Goal: Task Accomplishment & Management: Use online tool/utility

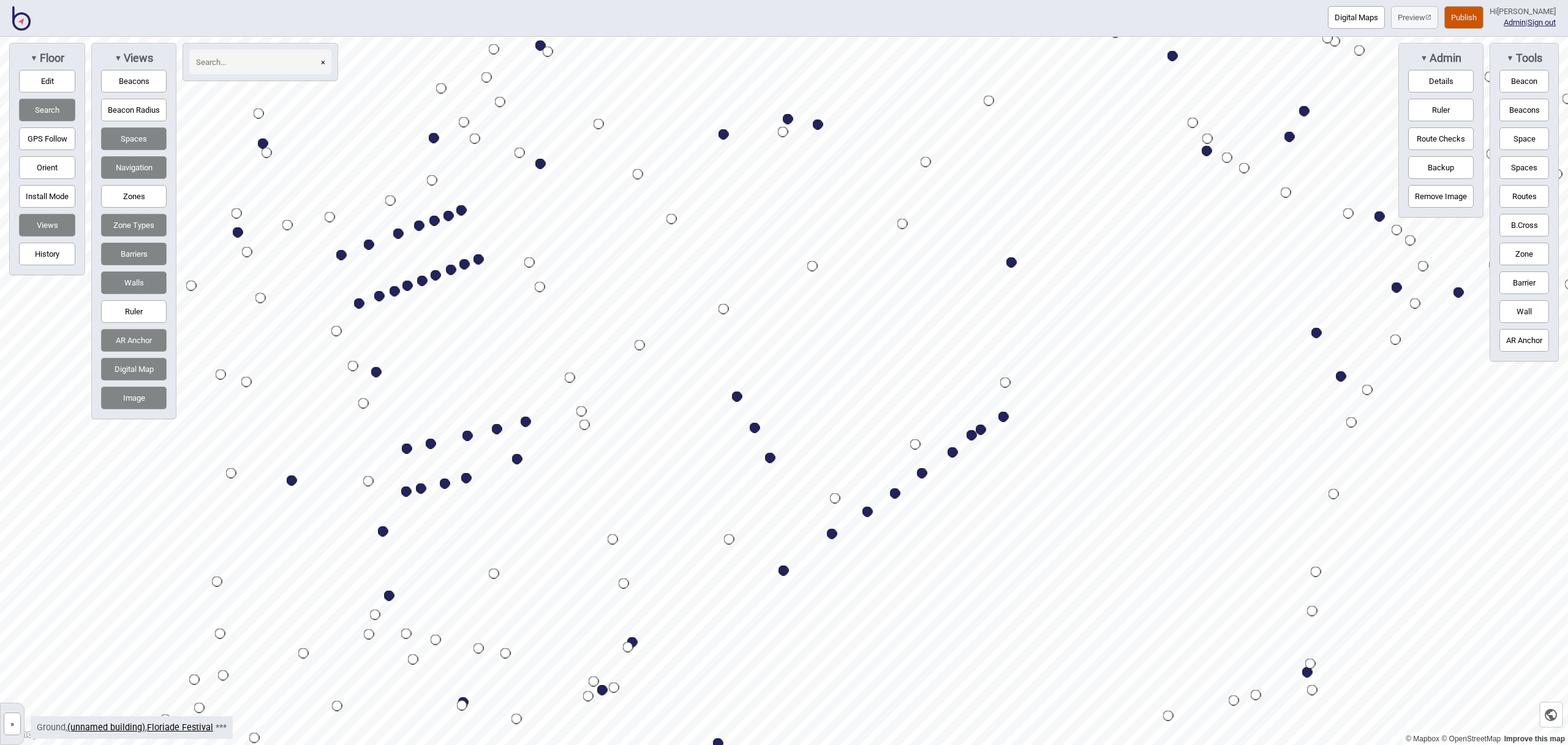
click at [25, 18] on img at bounding box center [21, 18] width 19 height 25
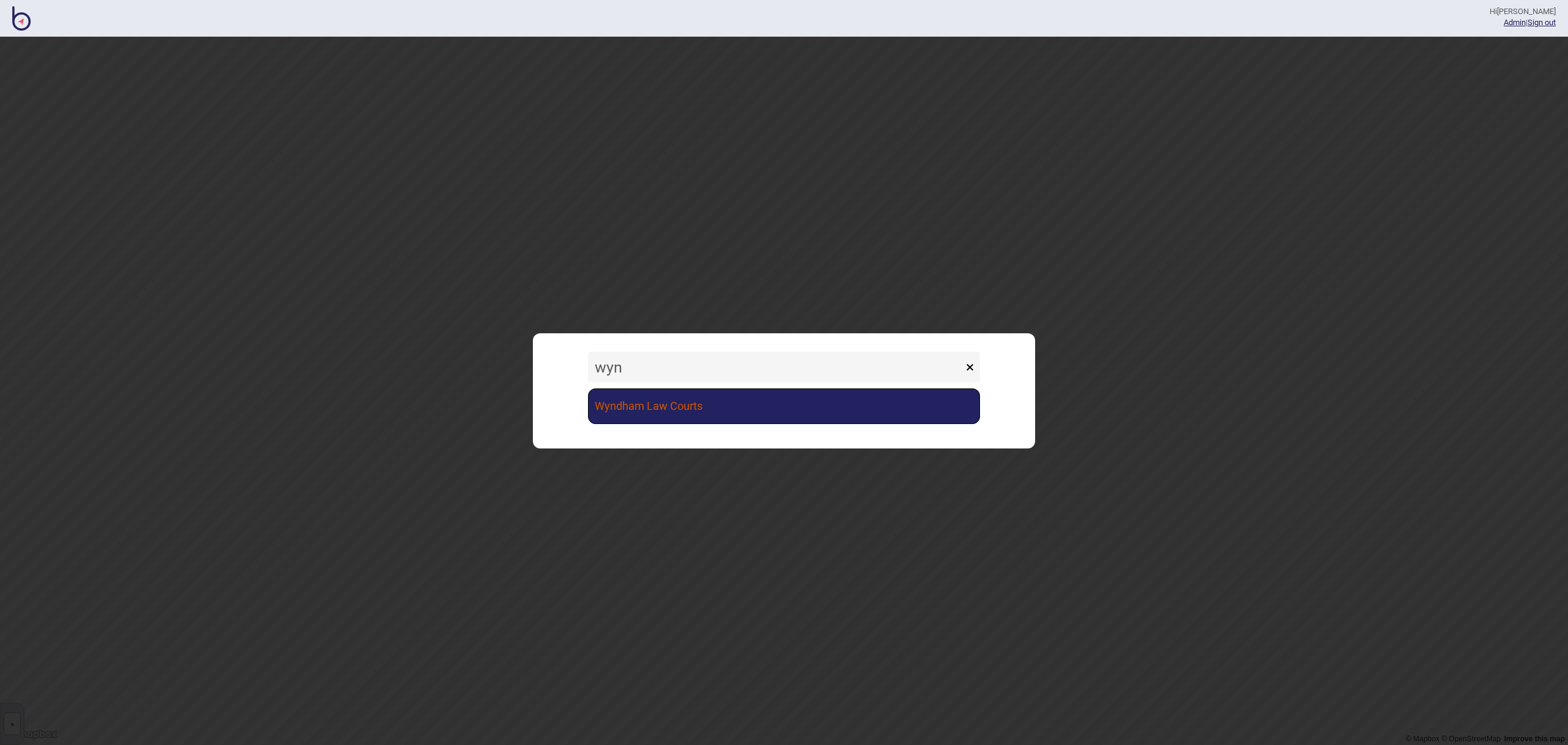
type input "wyn"
click at [771, 402] on link "Wyndham Law Courts" at bounding box center [784, 407] width 392 height 36
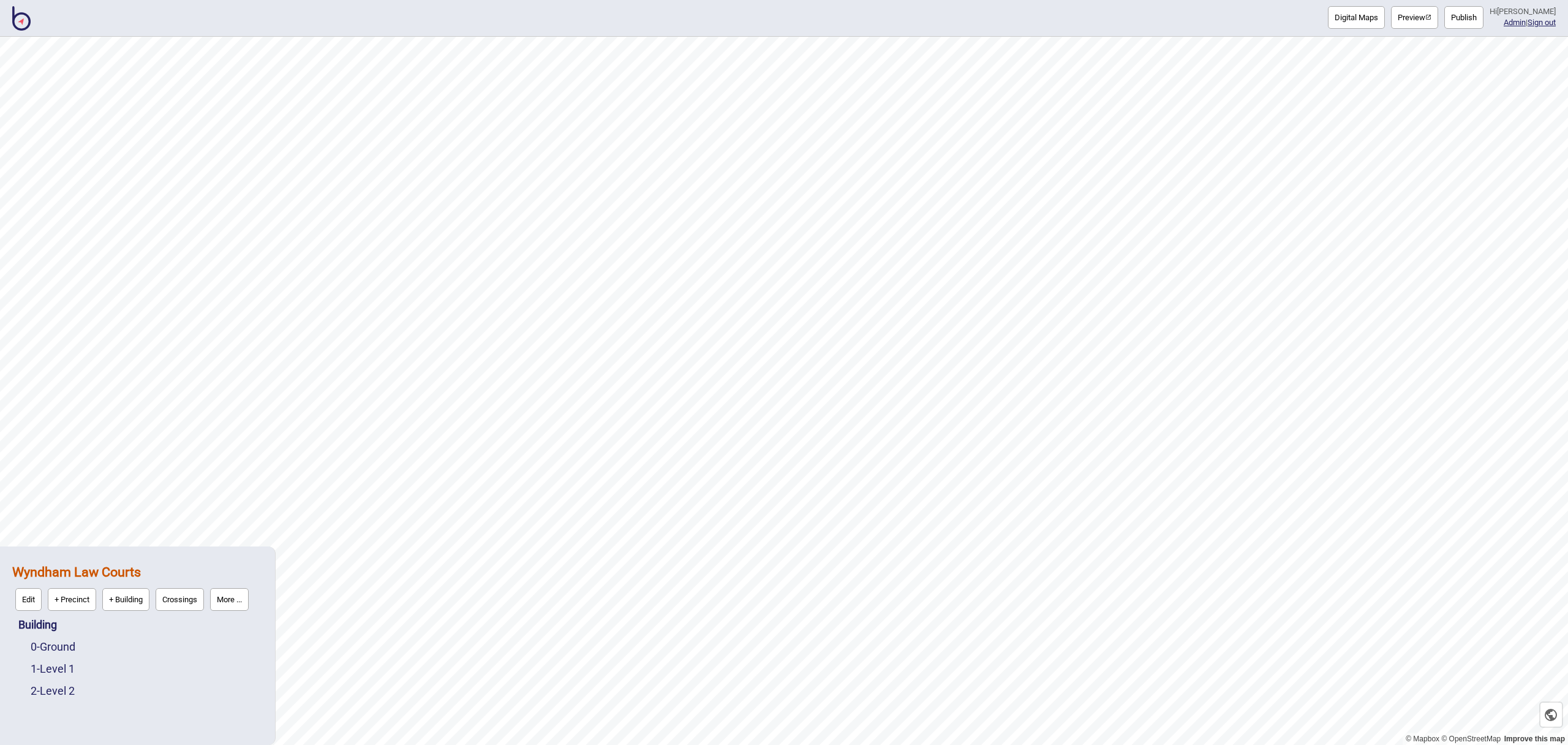
click at [1404, 14] on button "Preview" at bounding box center [1414, 17] width 47 height 23
click at [50, 650] on link "0 - Ground" at bounding box center [53, 646] width 44 height 13
click at [48, 646] on button "Edit" at bounding box center [47, 644] width 26 height 23
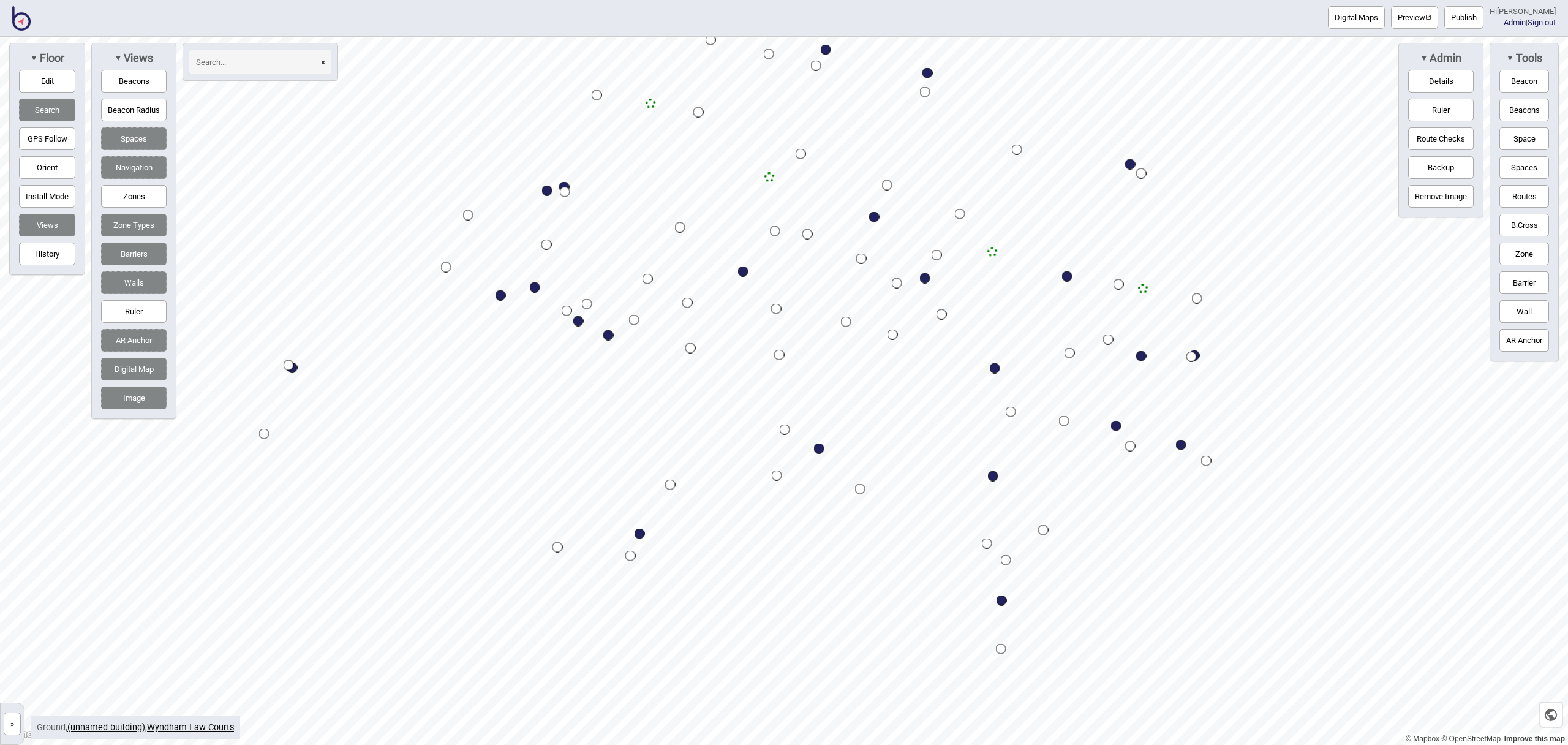
click at [639, 534] on div "Map marker" at bounding box center [639, 534] width 10 height 10
select select "Entrances and Exits"
select select "Magistrates Court Victoria"
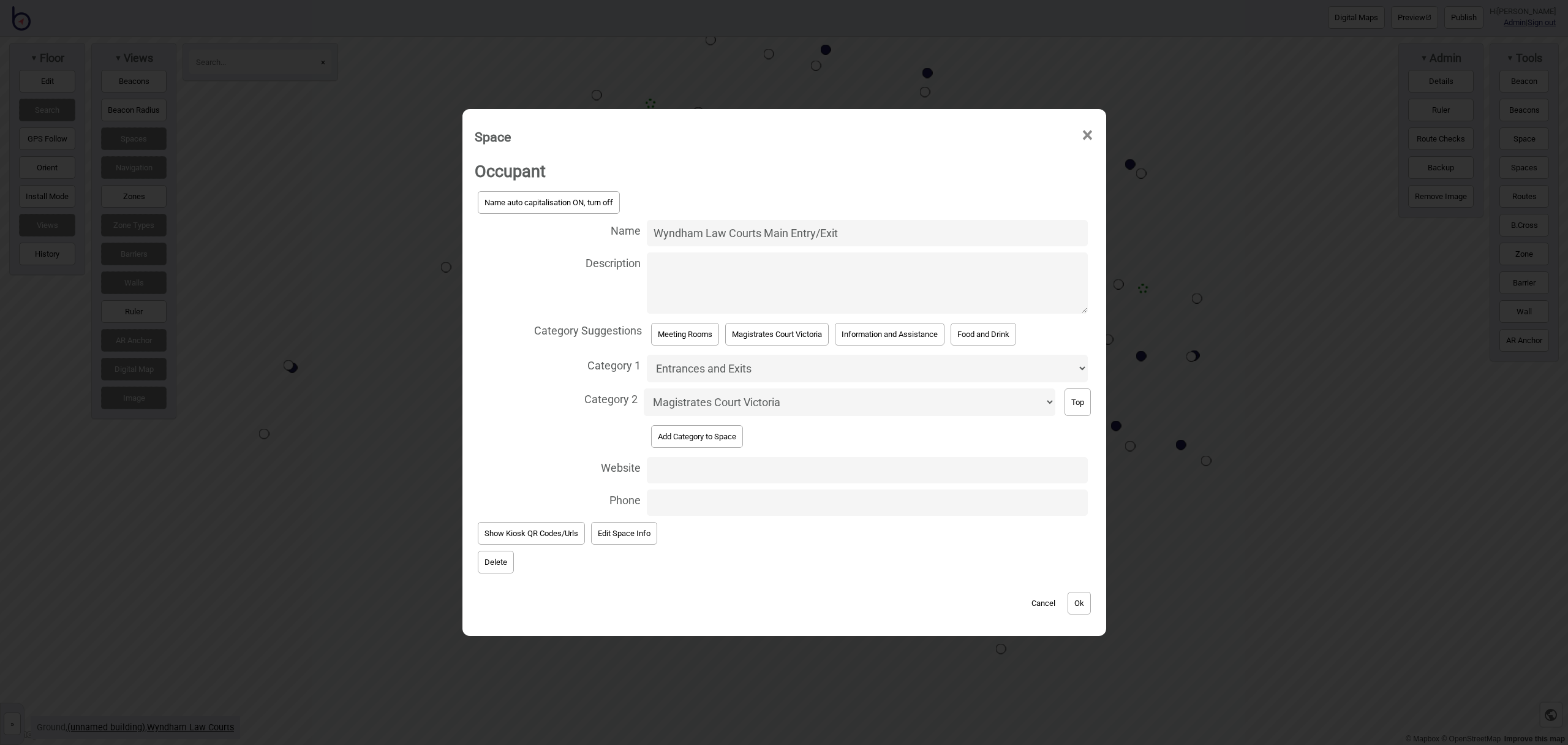
drag, startPoint x: 758, startPoint y: 231, endPoint x: 653, endPoint y: 228, distance: 105.0
click at [653, 228] on input "Wyndham Law Courts Main Entry/Exit" at bounding box center [867, 233] width 441 height 26
type input "Mcv & Vcat Main Entry/Exit"
click at [696, 436] on button "Add Category to Space" at bounding box center [697, 436] width 92 height 23
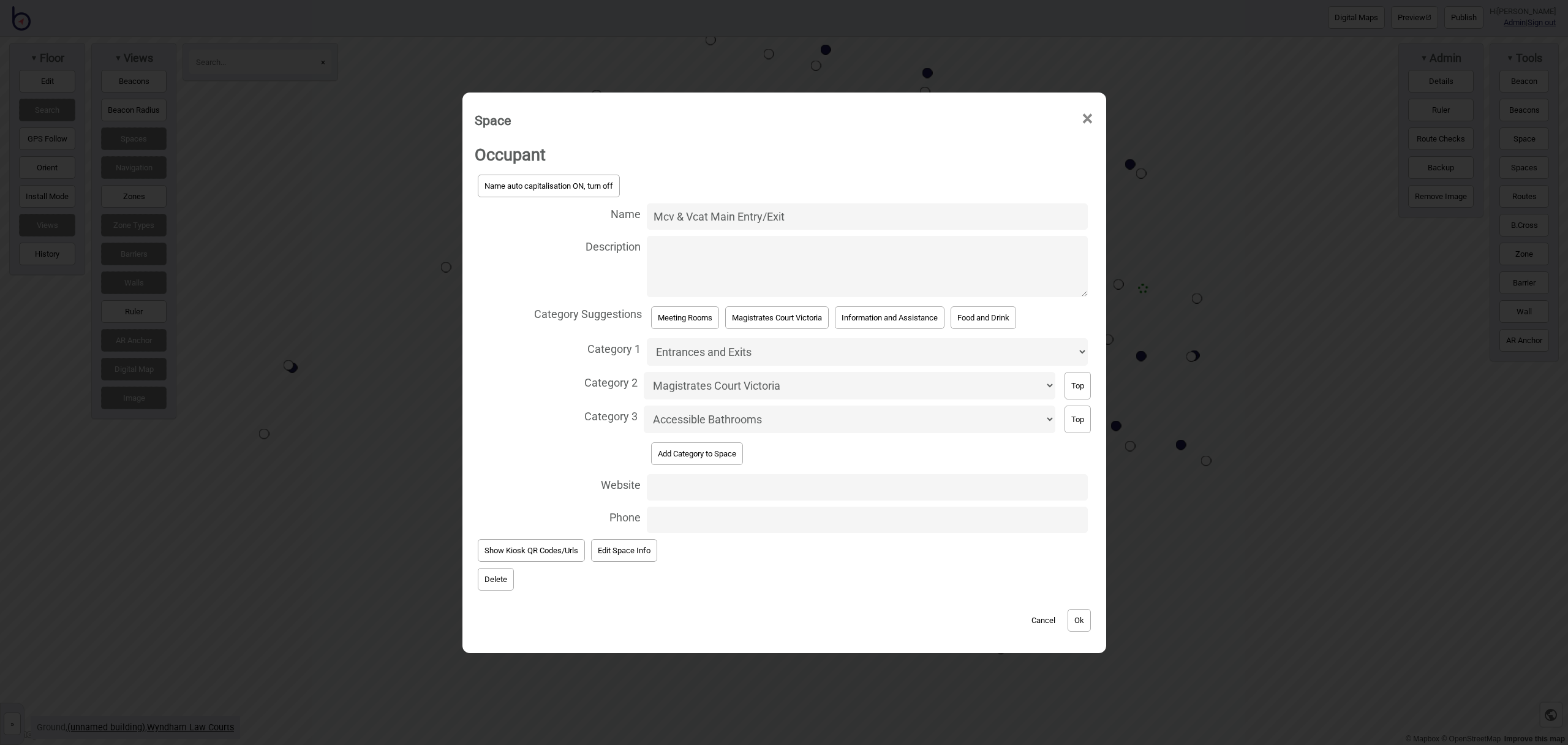
click at [705, 422] on select "Accessible Bathrooms Bathrooms Change Rooms Children's Court Courtrooms Entranc…" at bounding box center [849, 419] width 411 height 27
select select "VCAT"
click at [643, 406] on select "Accessible Bathrooms Bathrooms Change Rooms Children's Court Courtrooms Entranc…" at bounding box center [849, 419] width 411 height 27
click at [1087, 622] on button "Ok" at bounding box center [1078, 620] width 23 height 23
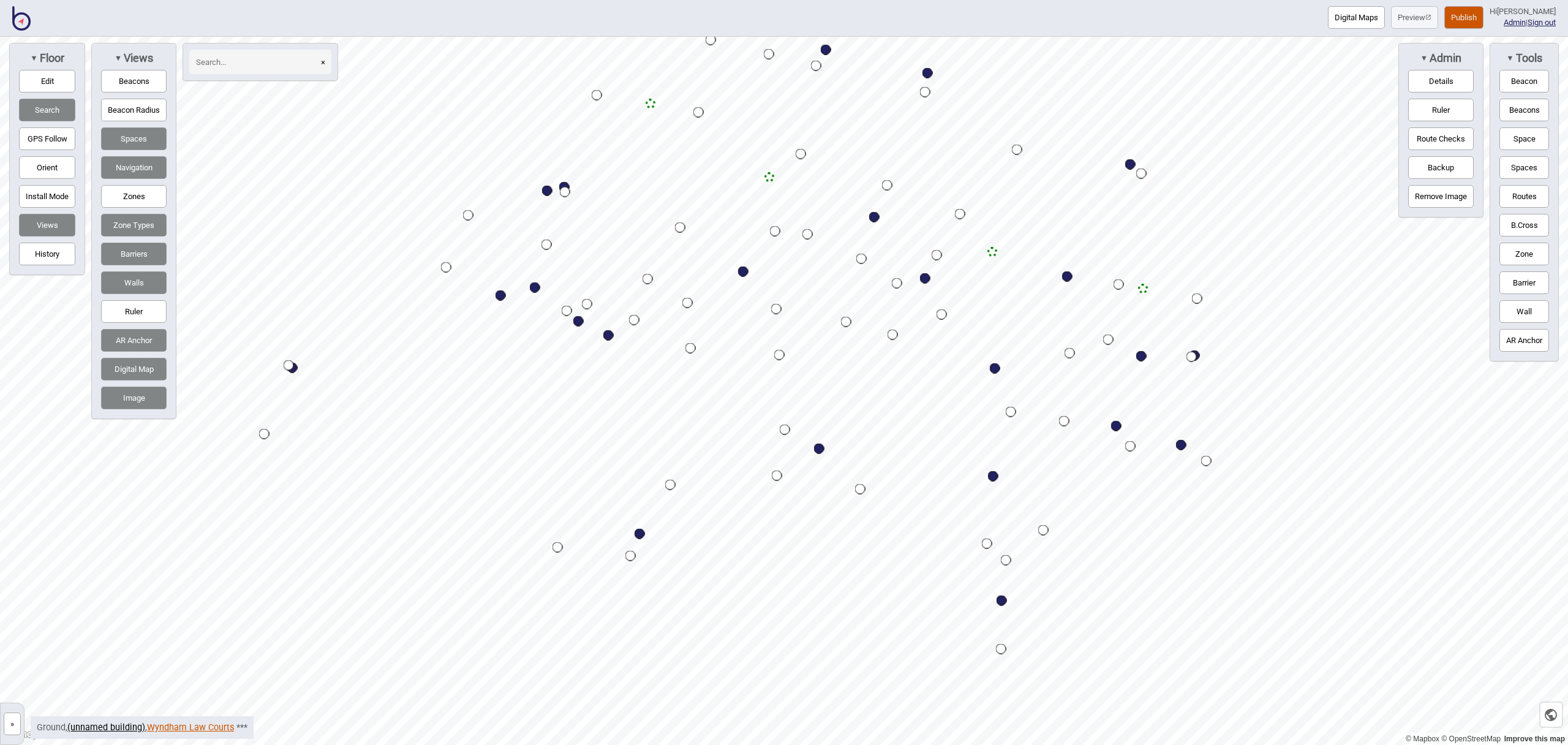
click at [200, 728] on link "Wyndham Law Courts" at bounding box center [190, 727] width 87 height 10
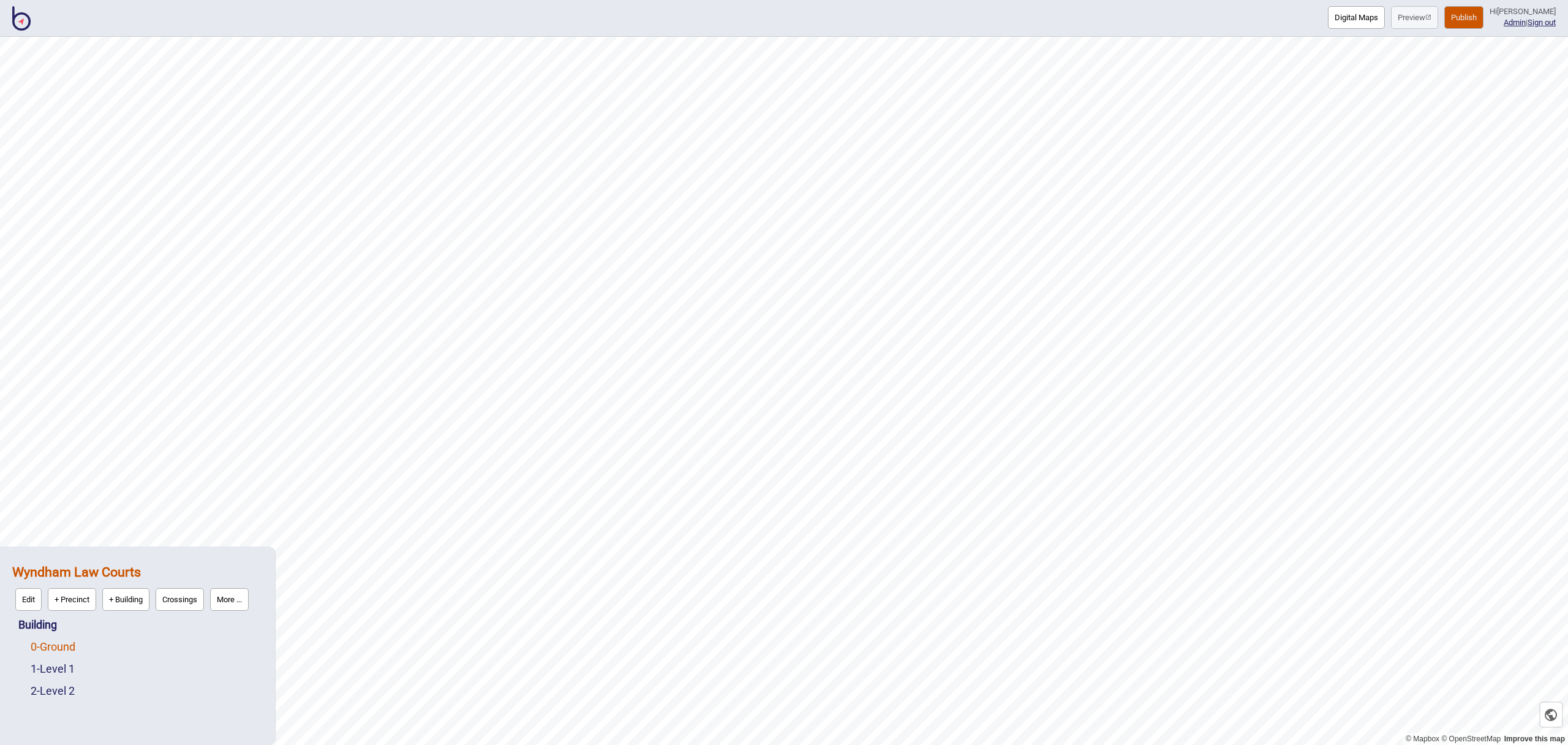
click at [75, 648] on link "0 - Ground" at bounding box center [53, 646] width 44 height 13
click at [51, 647] on button "Edit" at bounding box center [47, 644] width 26 height 23
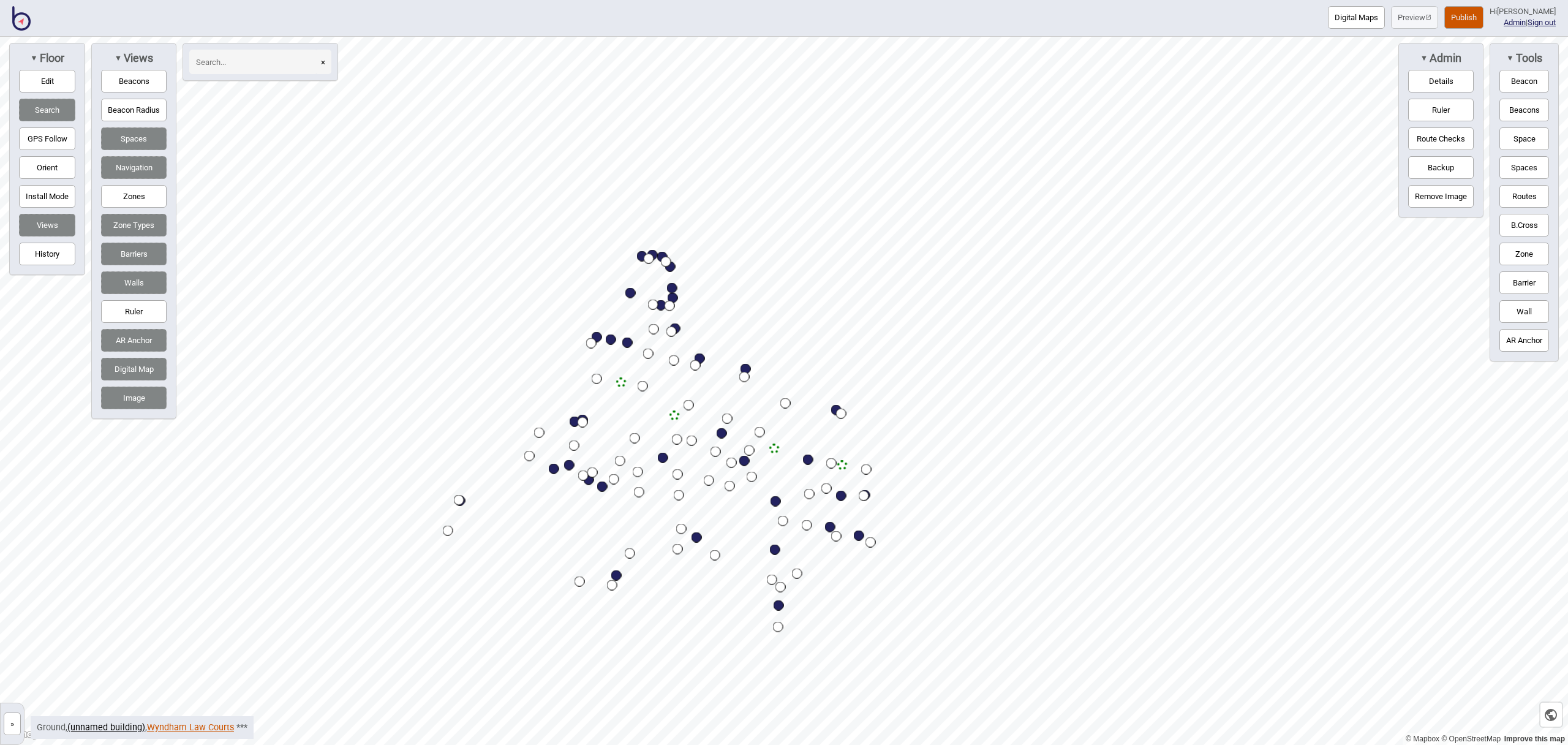
click at [175, 727] on link "Wyndham Law Courts" at bounding box center [190, 727] width 87 height 10
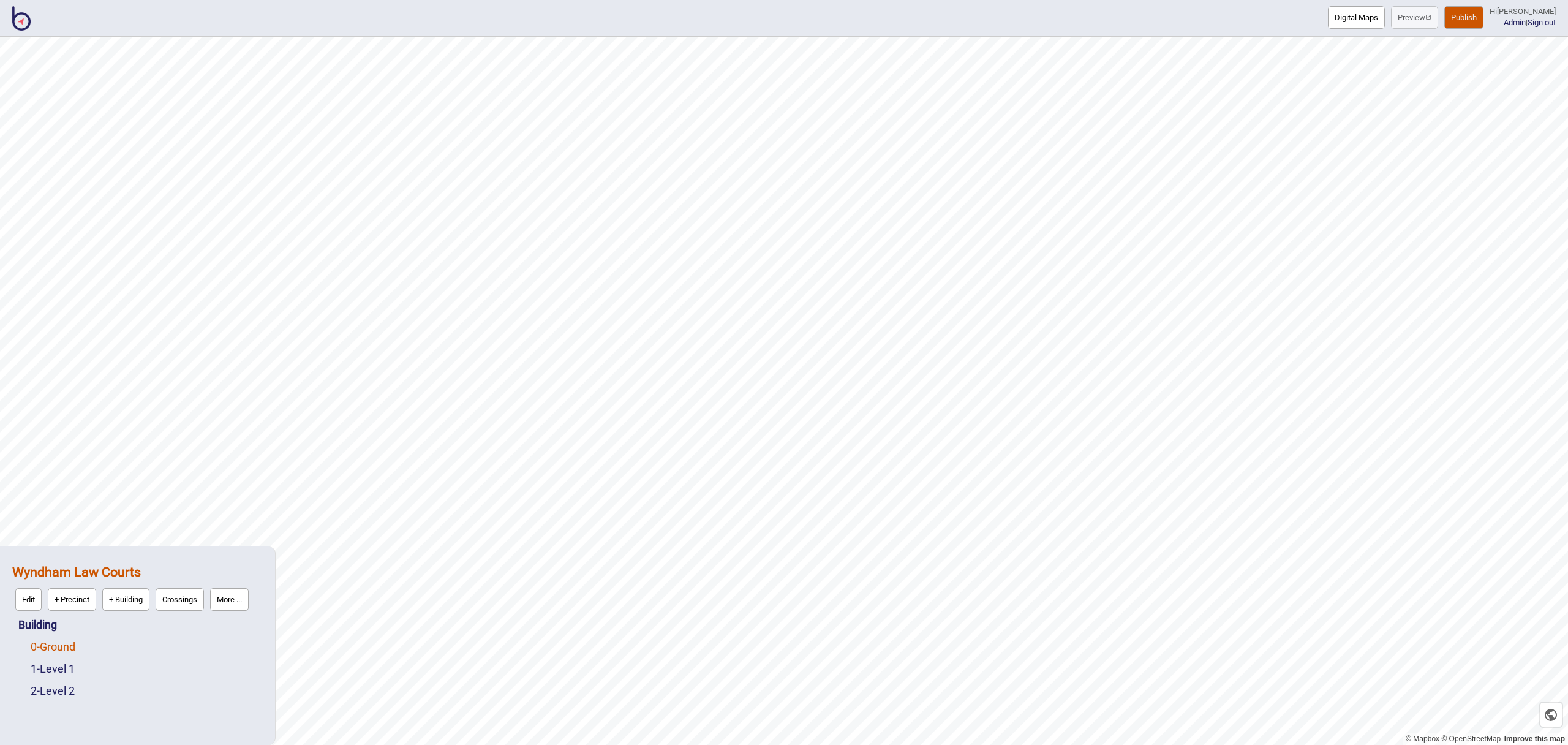
click at [65, 652] on link "0 - Ground" at bounding box center [53, 646] width 44 height 13
click at [166, 652] on button "More ..." at bounding box center [169, 644] width 38 height 23
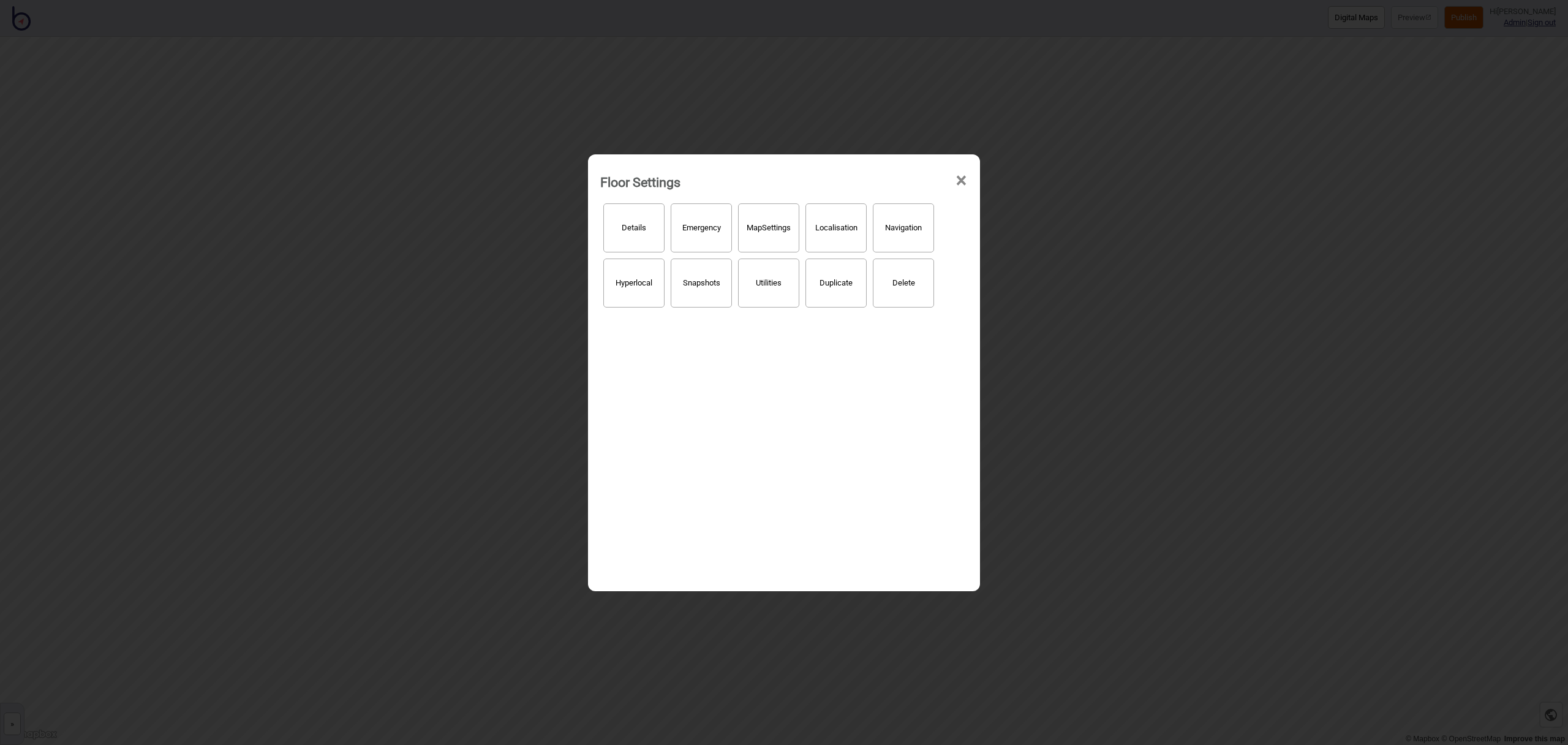
click at [625, 244] on button "Details" at bounding box center [634, 228] width 61 height 49
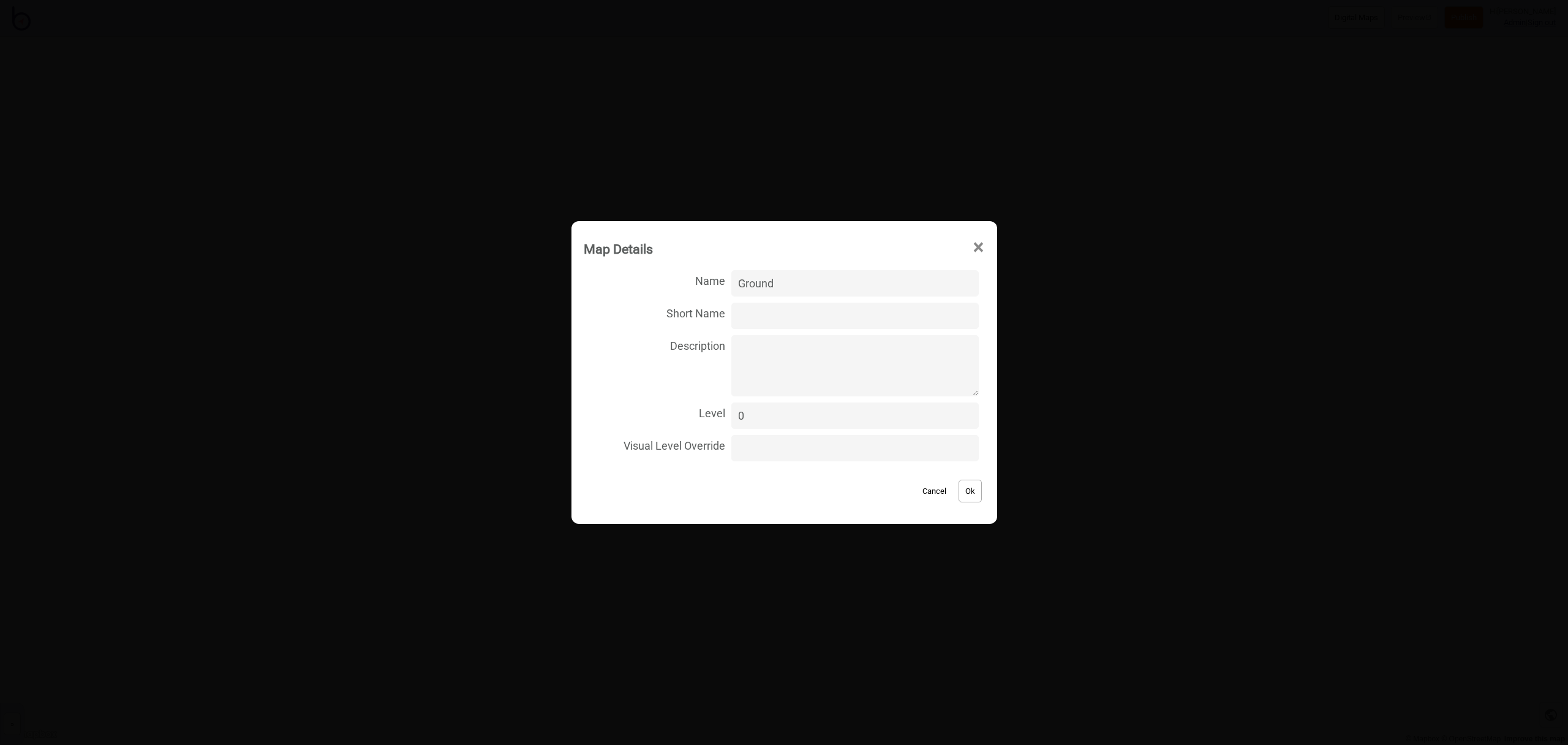
click at [826, 411] on input "0" at bounding box center [855, 415] width 247 height 26
click at [955, 419] on input "-1" at bounding box center [855, 415] width 247 height 26
type input "0"
click at [959, 410] on input "0" at bounding box center [855, 415] width 247 height 26
click at [850, 317] on input "Short Name" at bounding box center [855, 315] width 247 height 26
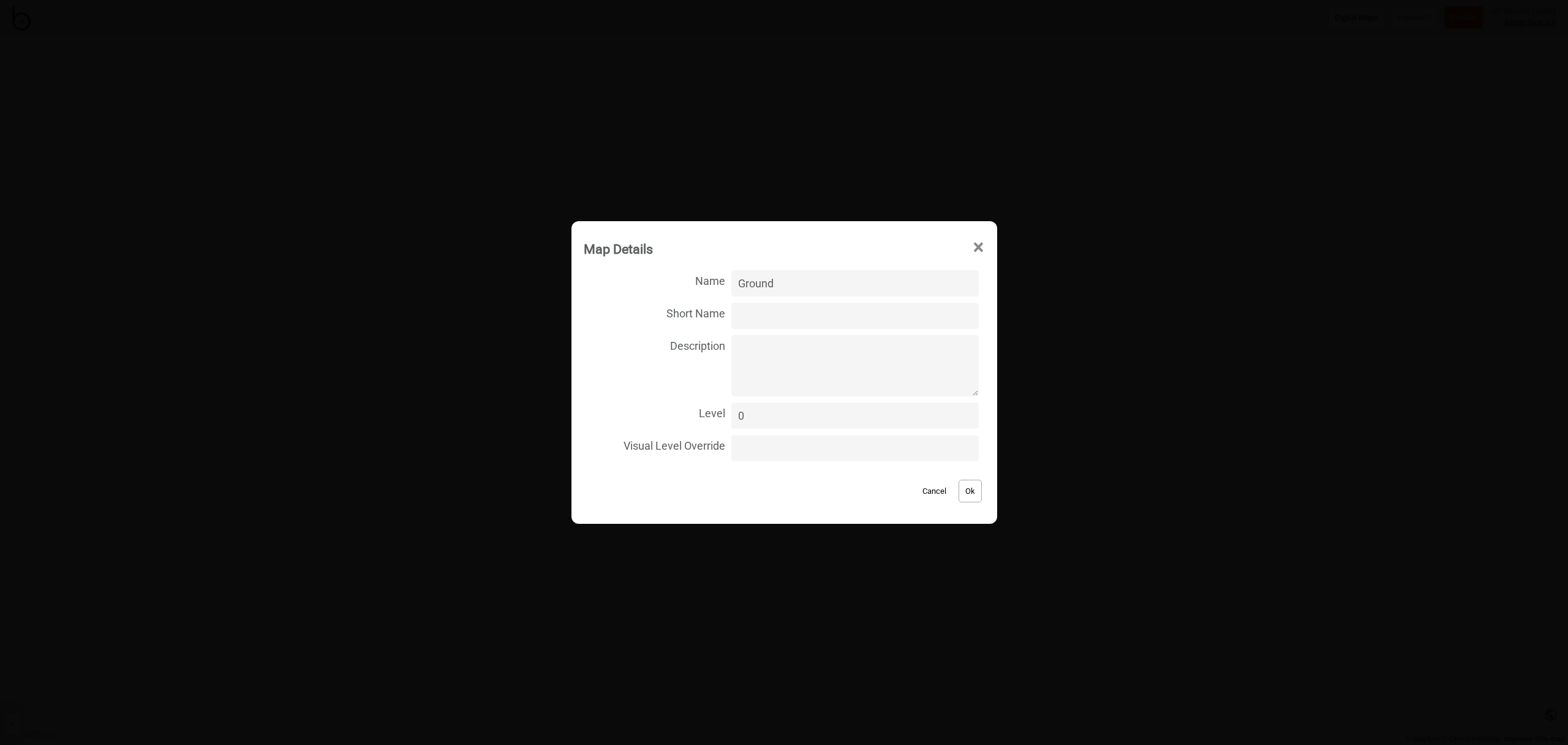
click at [819, 451] on input "Visual Level Override" at bounding box center [855, 448] width 247 height 26
type input "-2"
click at [960, 444] on input "1" at bounding box center [855, 448] width 247 height 26
type input "2"
click at [969, 493] on button "Ok" at bounding box center [970, 491] width 23 height 23
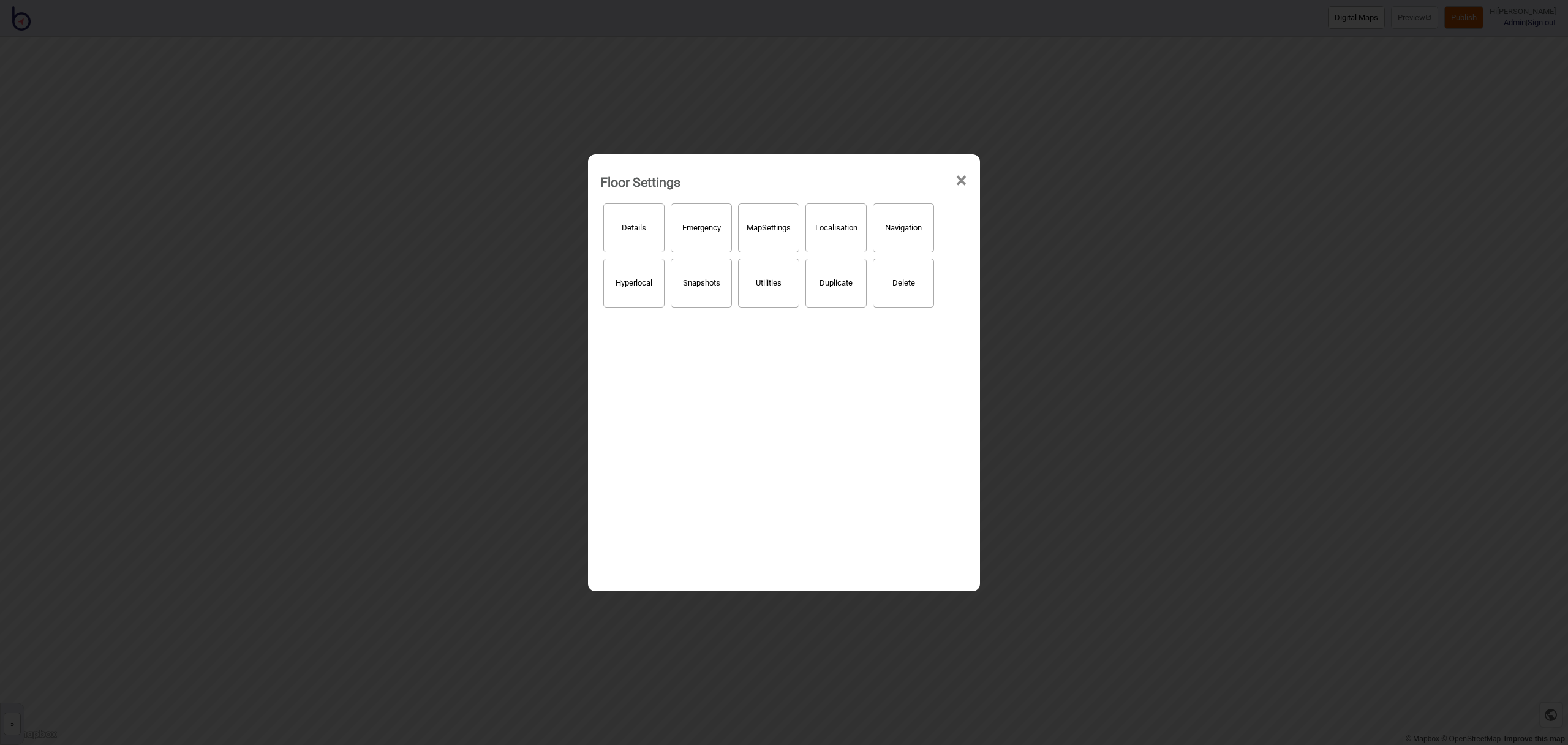
click at [960, 186] on span "×" at bounding box center [960, 180] width 13 height 40
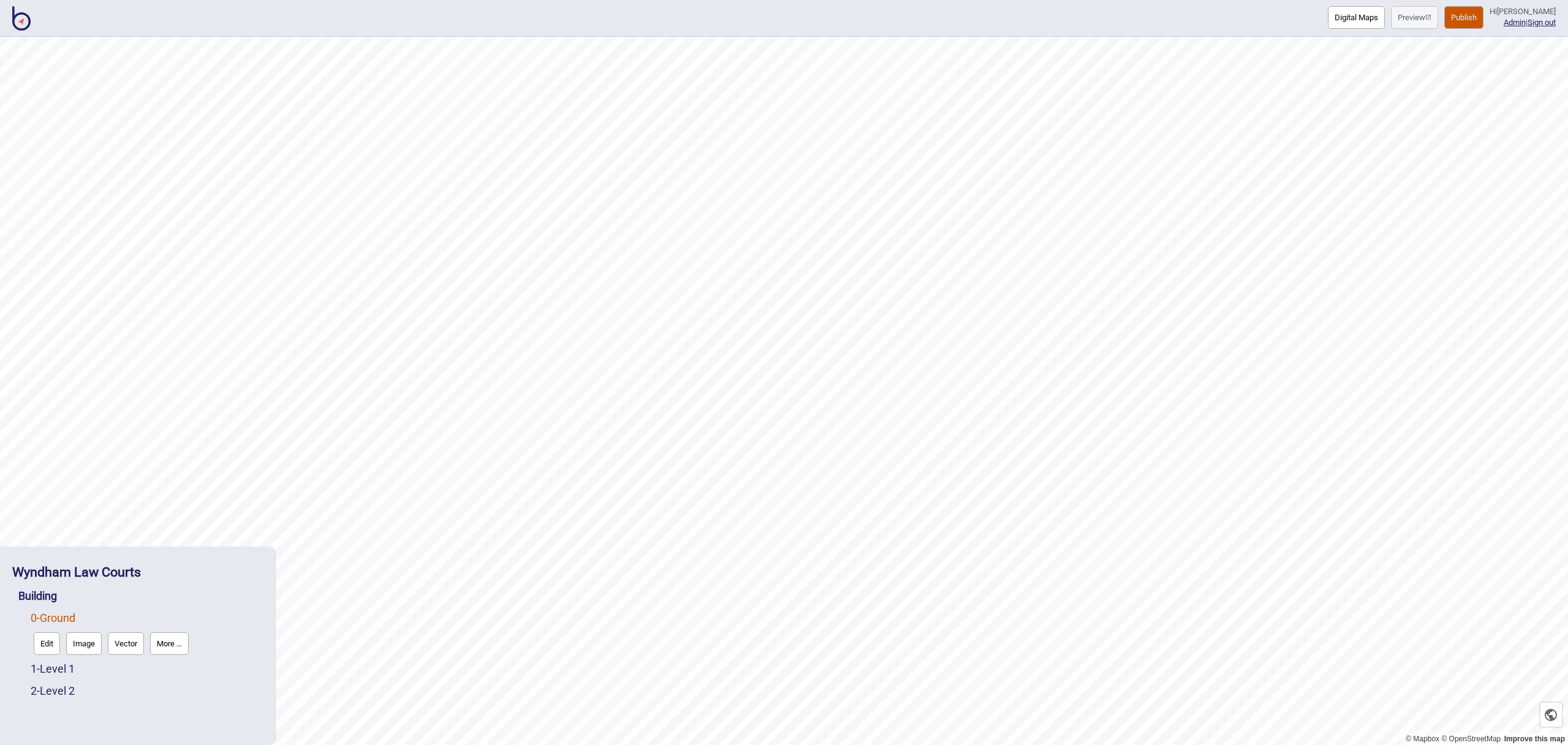
click at [1465, 18] on button "Publish" at bounding box center [1463, 17] width 39 height 23
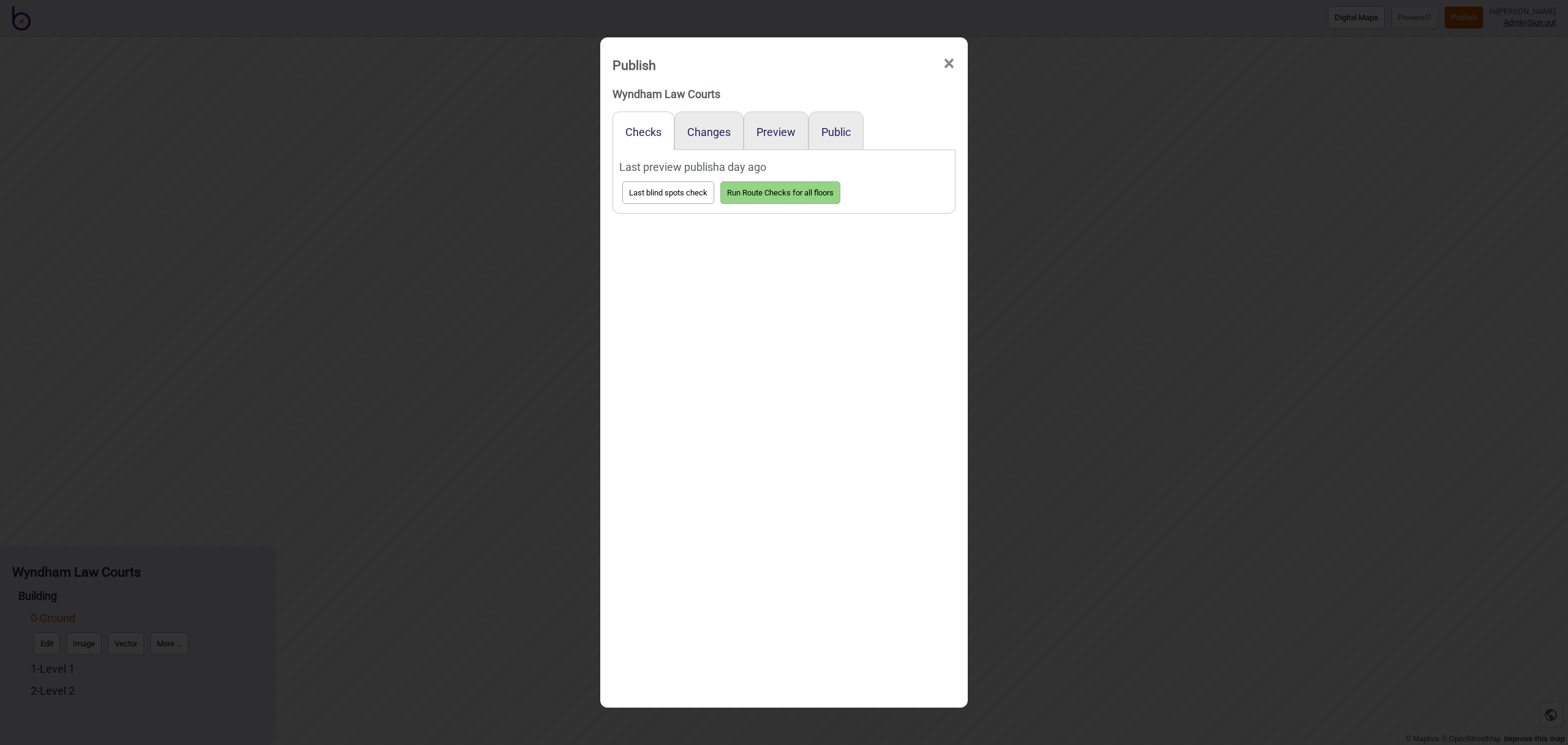
click at [951, 64] on span "×" at bounding box center [948, 63] width 13 height 40
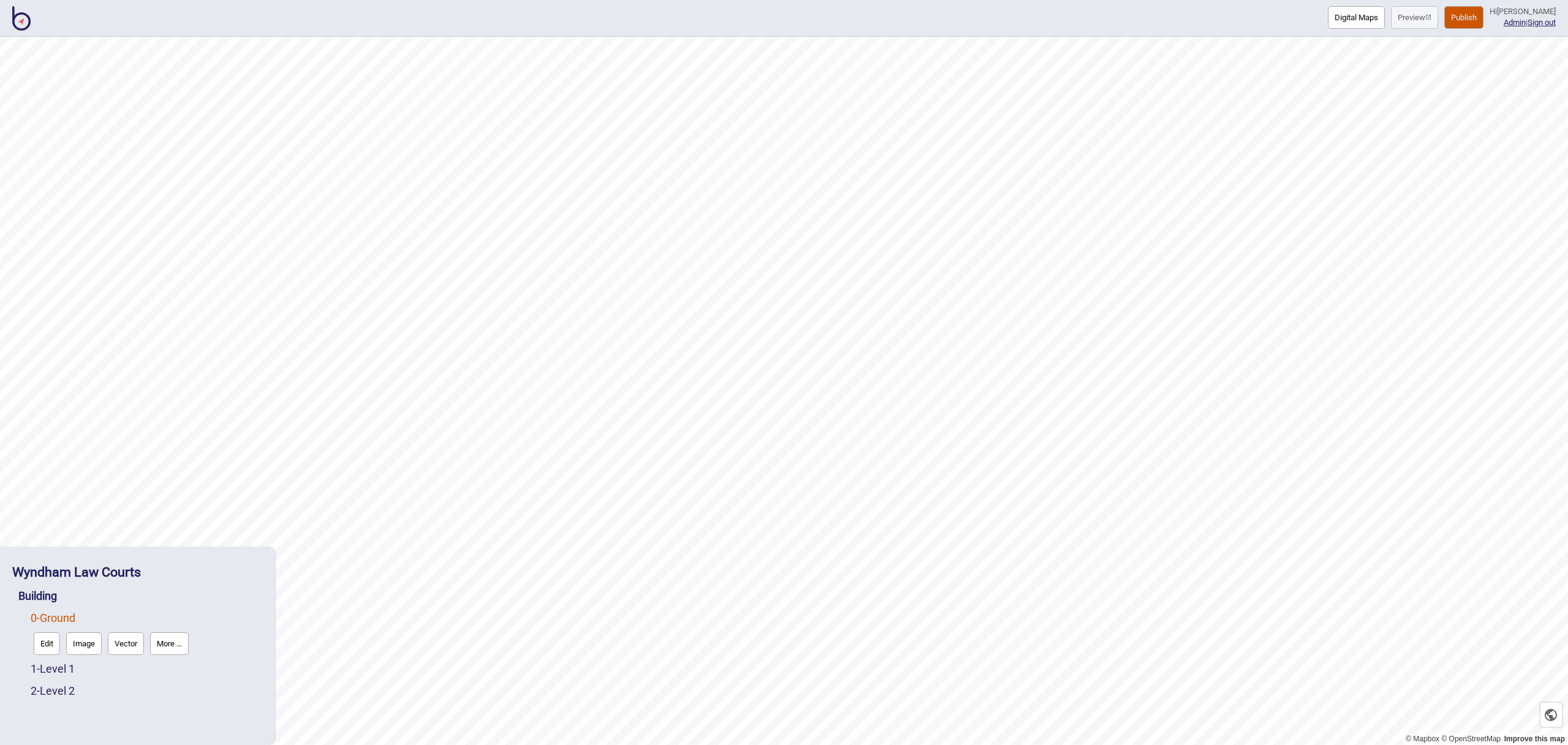
click at [175, 650] on button "More ..." at bounding box center [169, 644] width 38 height 23
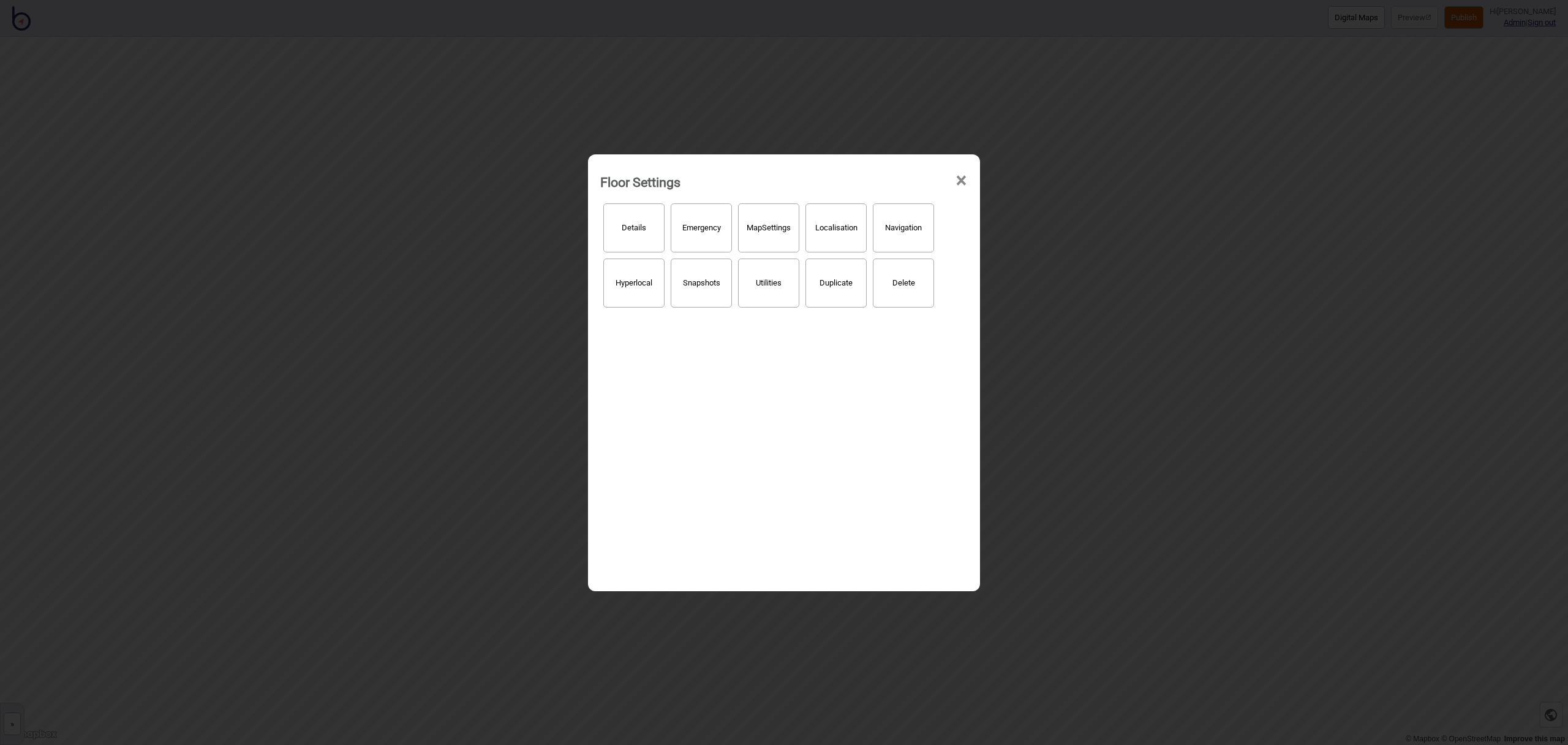
click at [641, 235] on button "Details" at bounding box center [634, 228] width 61 height 49
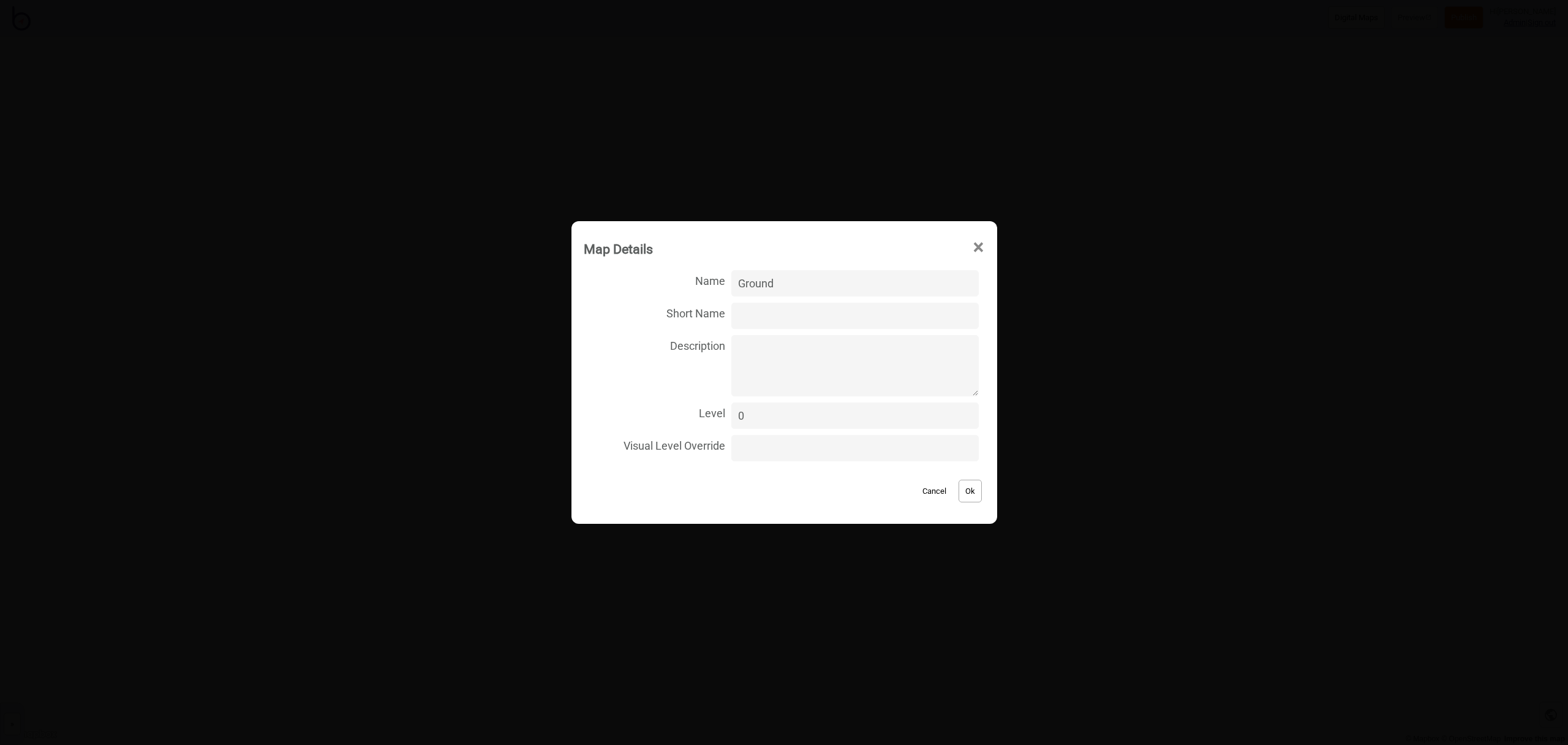
click at [975, 251] on div "Map Details ×" at bounding box center [784, 245] width 413 height 37
click at [971, 247] on span "×" at bounding box center [977, 247] width 13 height 40
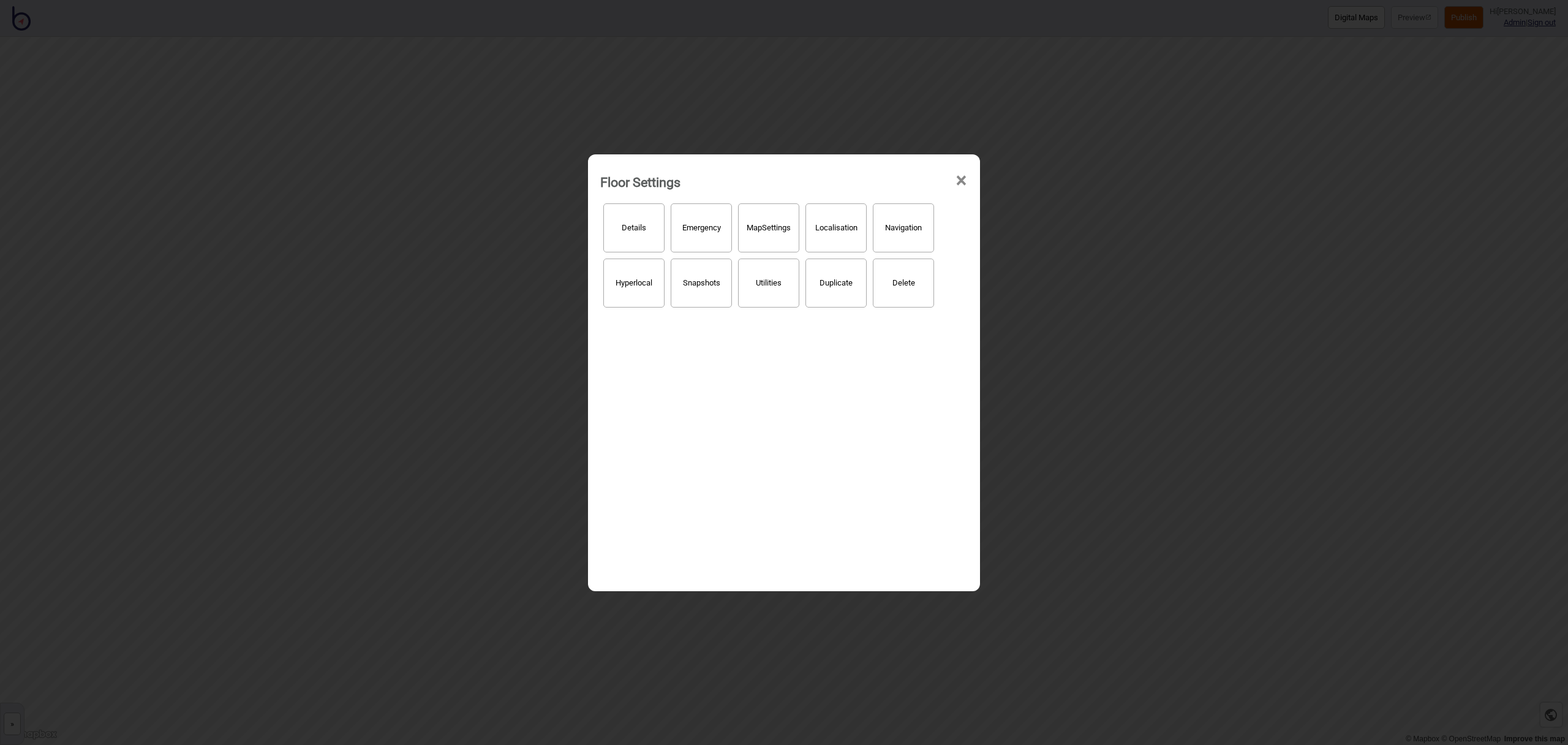
click at [956, 184] on span "×" at bounding box center [960, 180] width 13 height 40
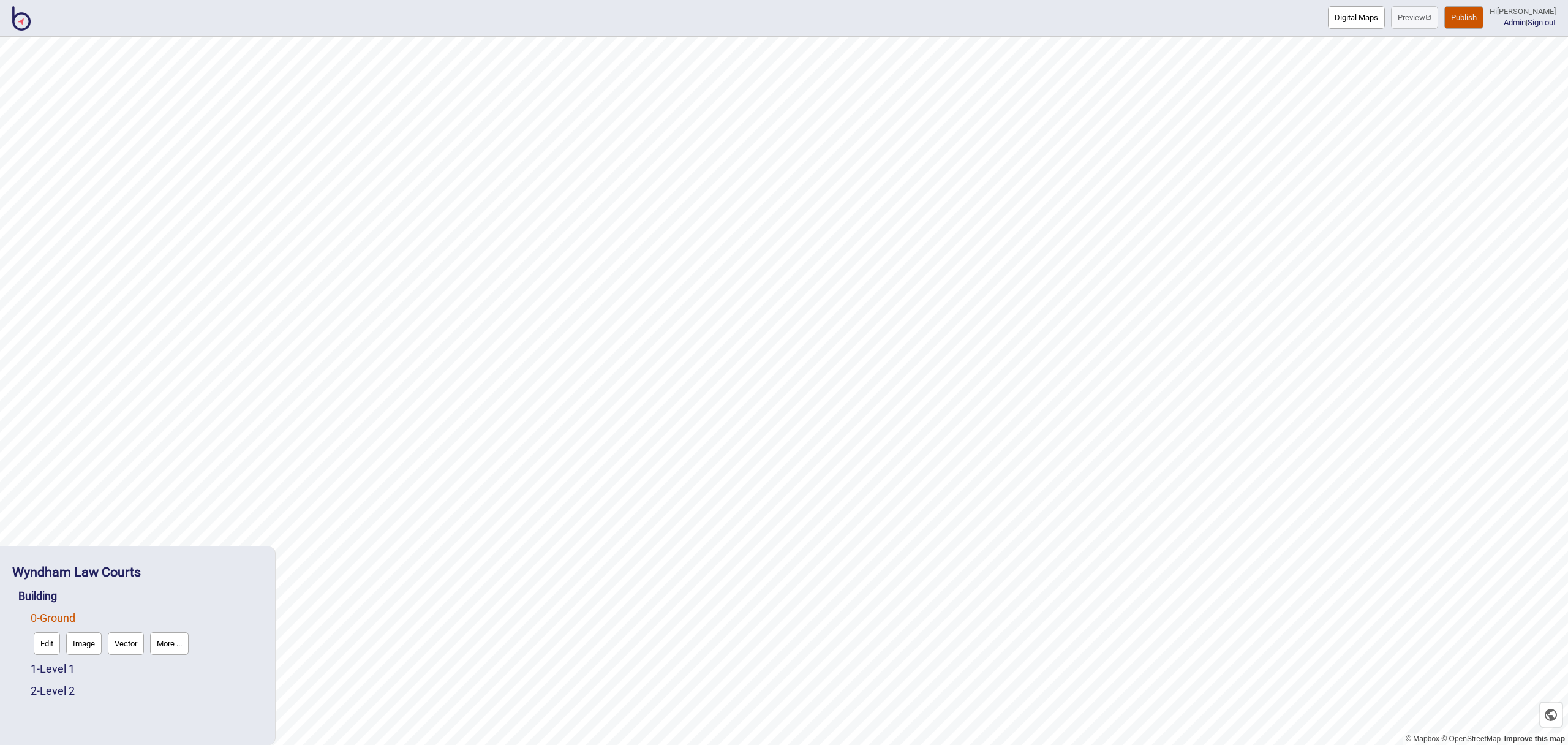
click at [1483, 26] on button "Publish" at bounding box center [1463, 17] width 39 height 23
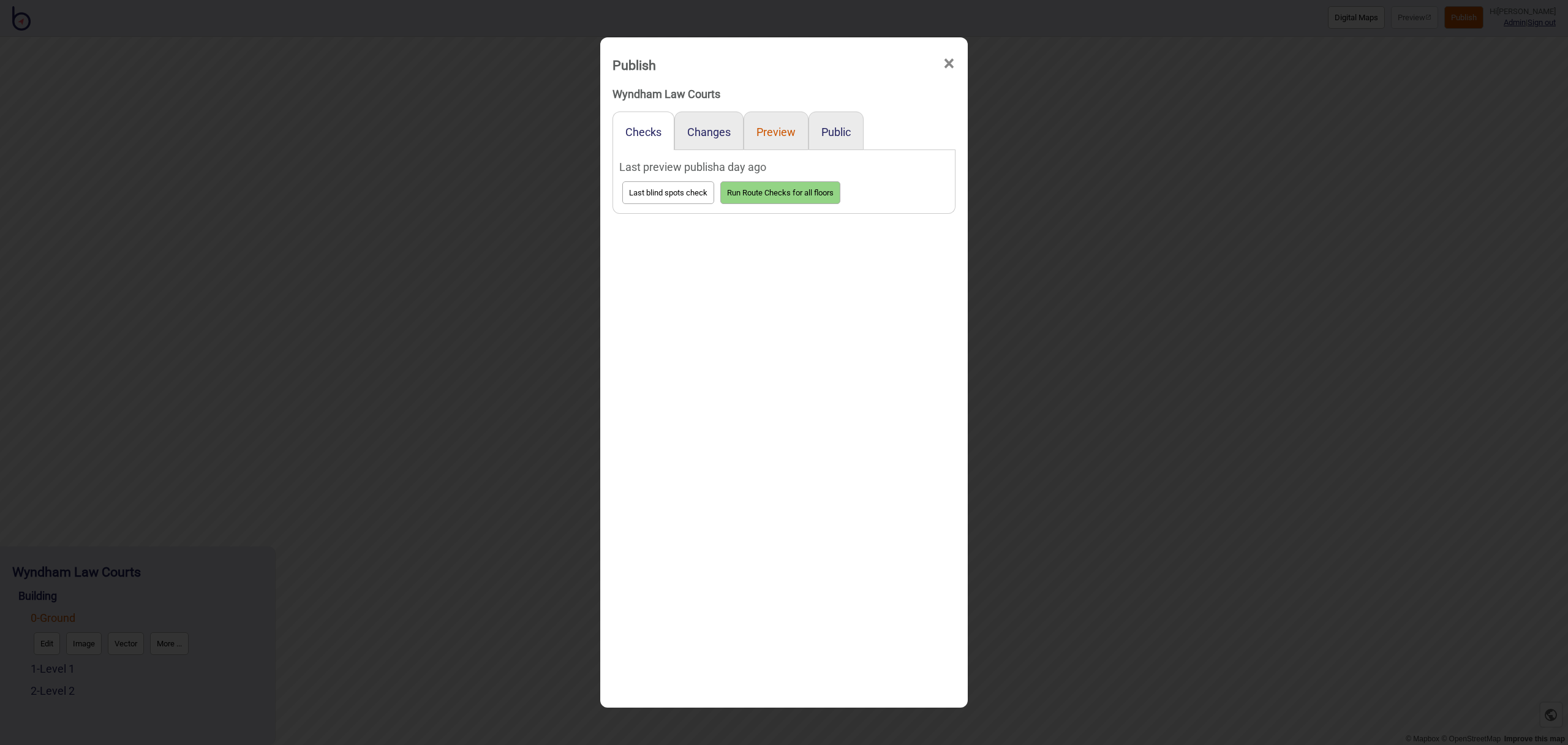
click at [774, 132] on button "Preview" at bounding box center [775, 131] width 39 height 13
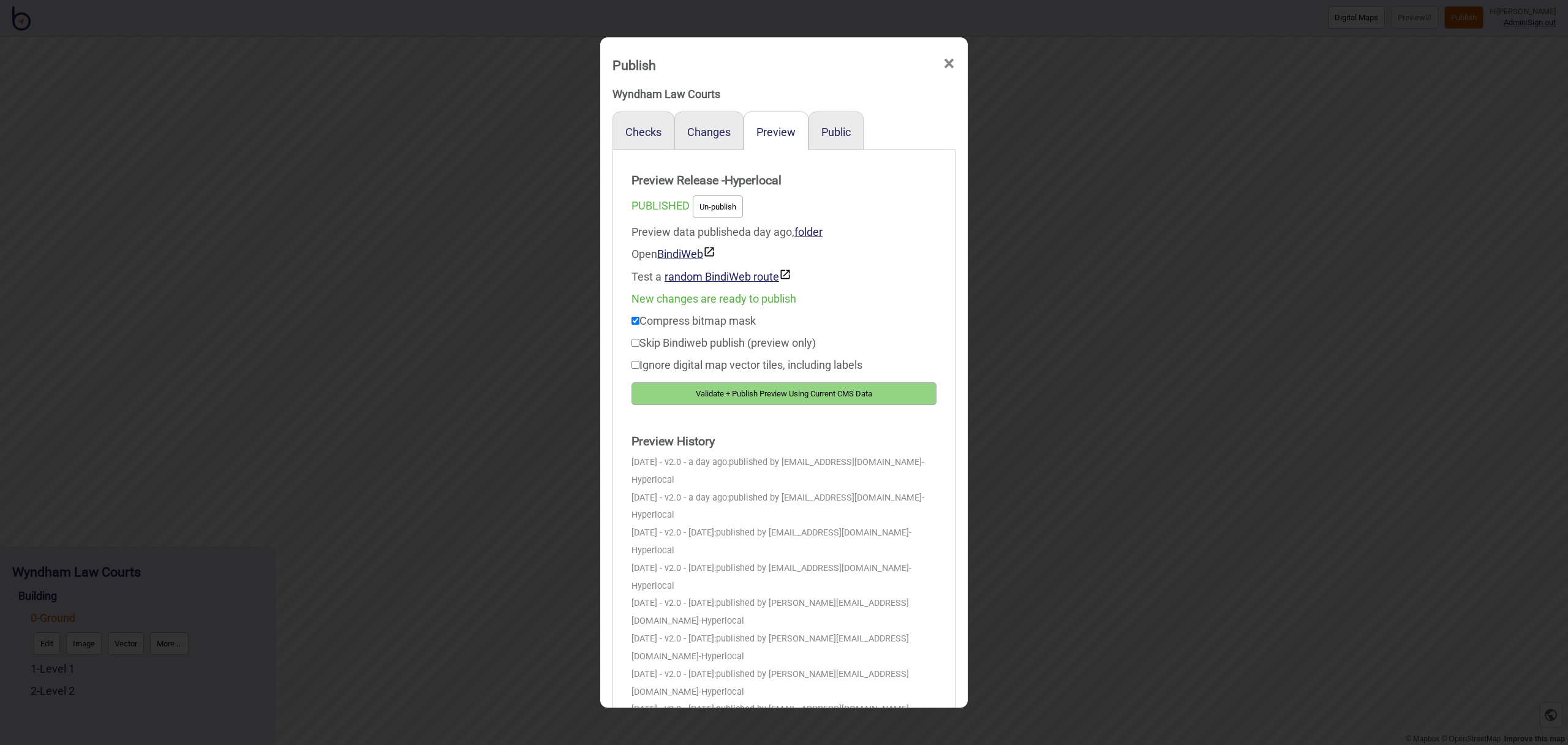
click at [855, 390] on button "Validate + Publish Preview Using Current CMS Data" at bounding box center [784, 393] width 305 height 23
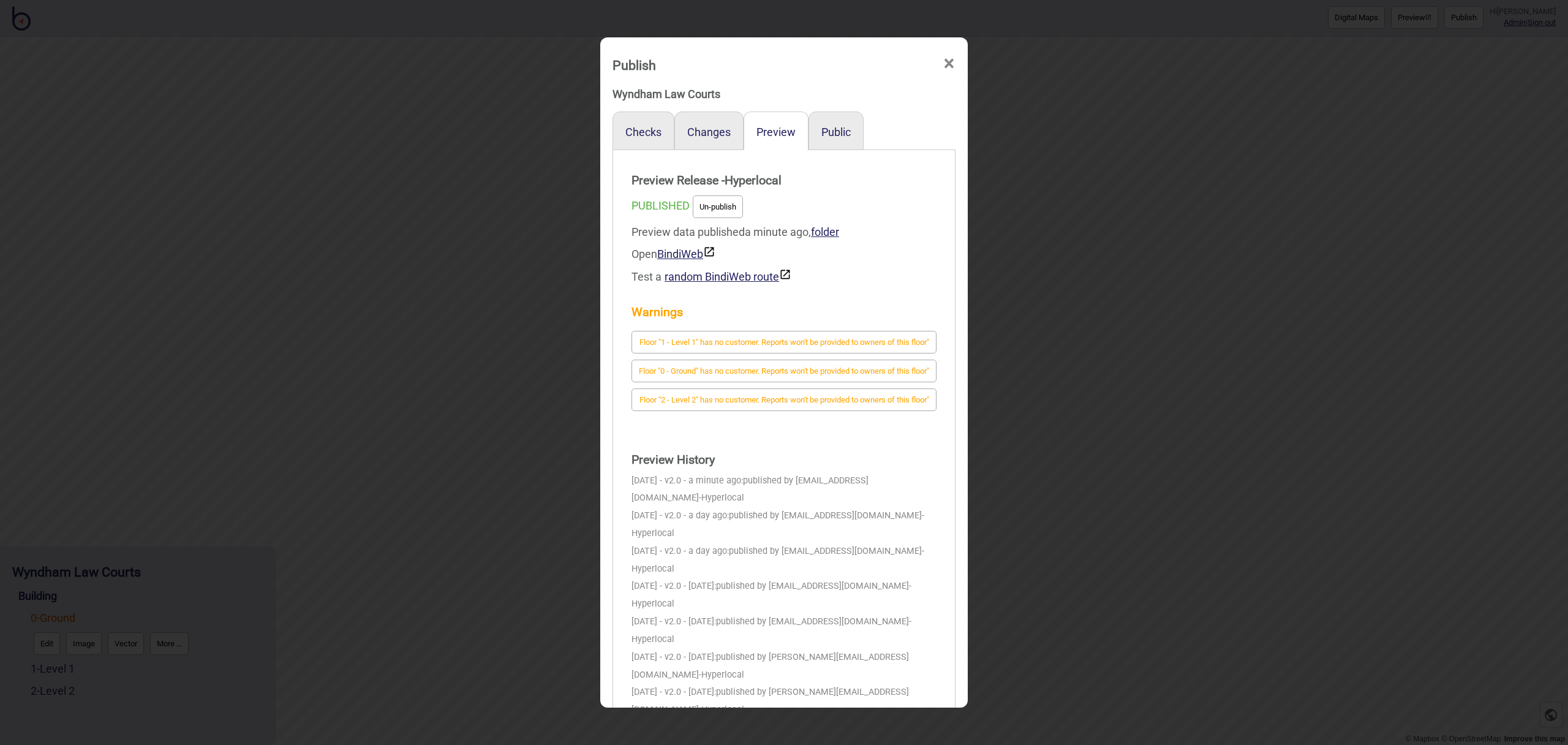
click at [952, 60] on span "×" at bounding box center [948, 63] width 13 height 40
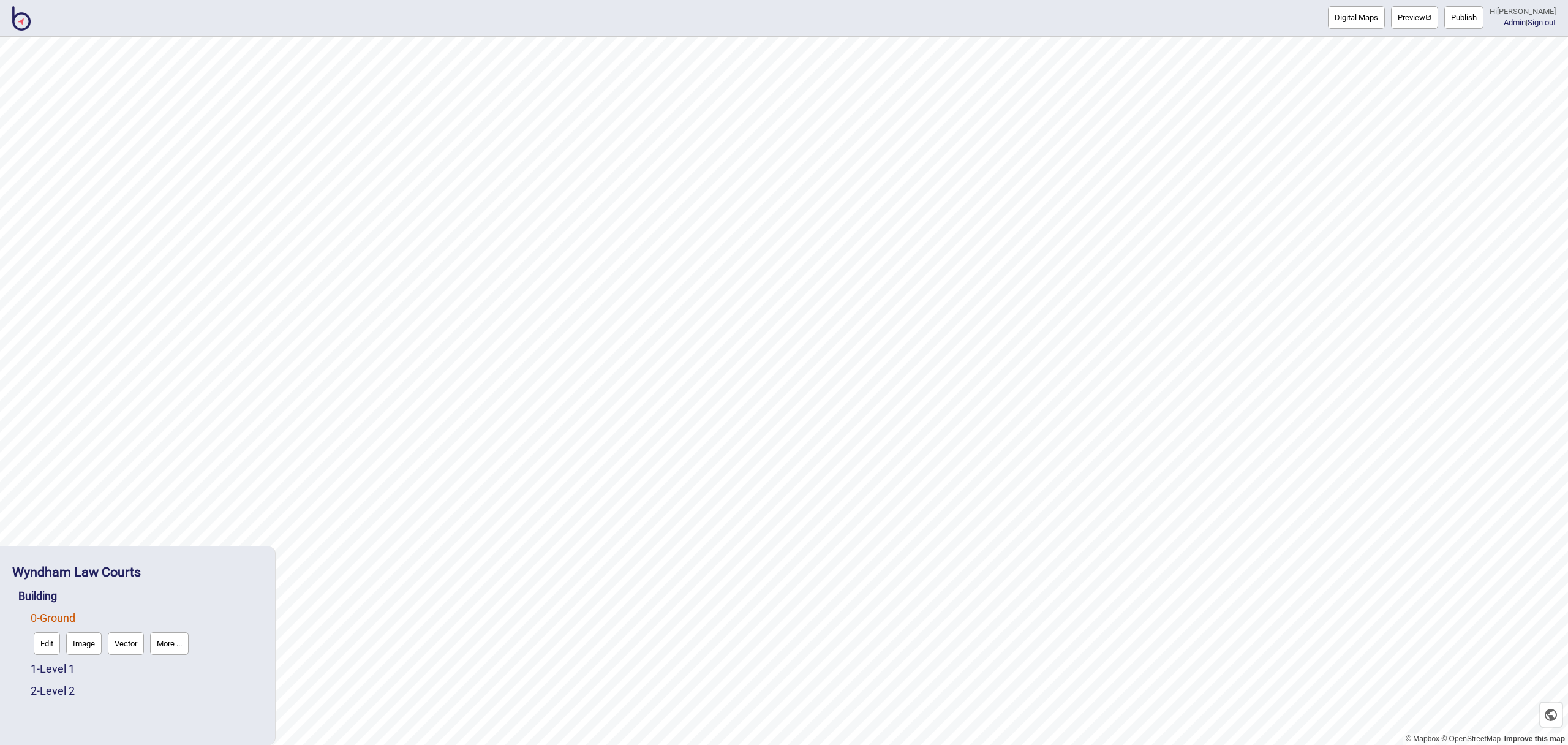
click at [38, 644] on button "Edit" at bounding box center [47, 644] width 26 height 23
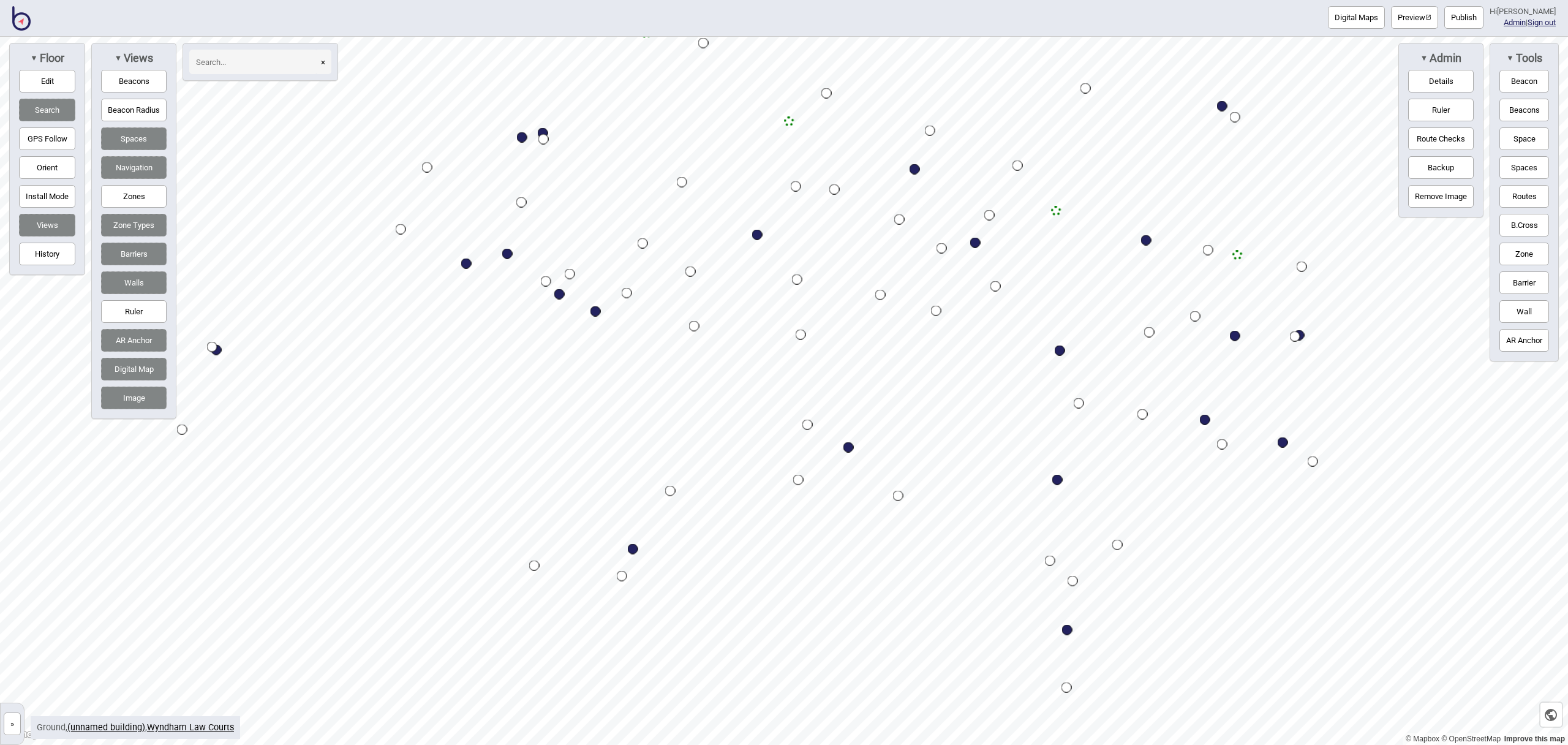
click at [632, 548] on div "Map marker" at bounding box center [633, 549] width 10 height 10
select select "Entrances and Exits"
select select "Magistrates Court Victoria"
select select "VCAT"
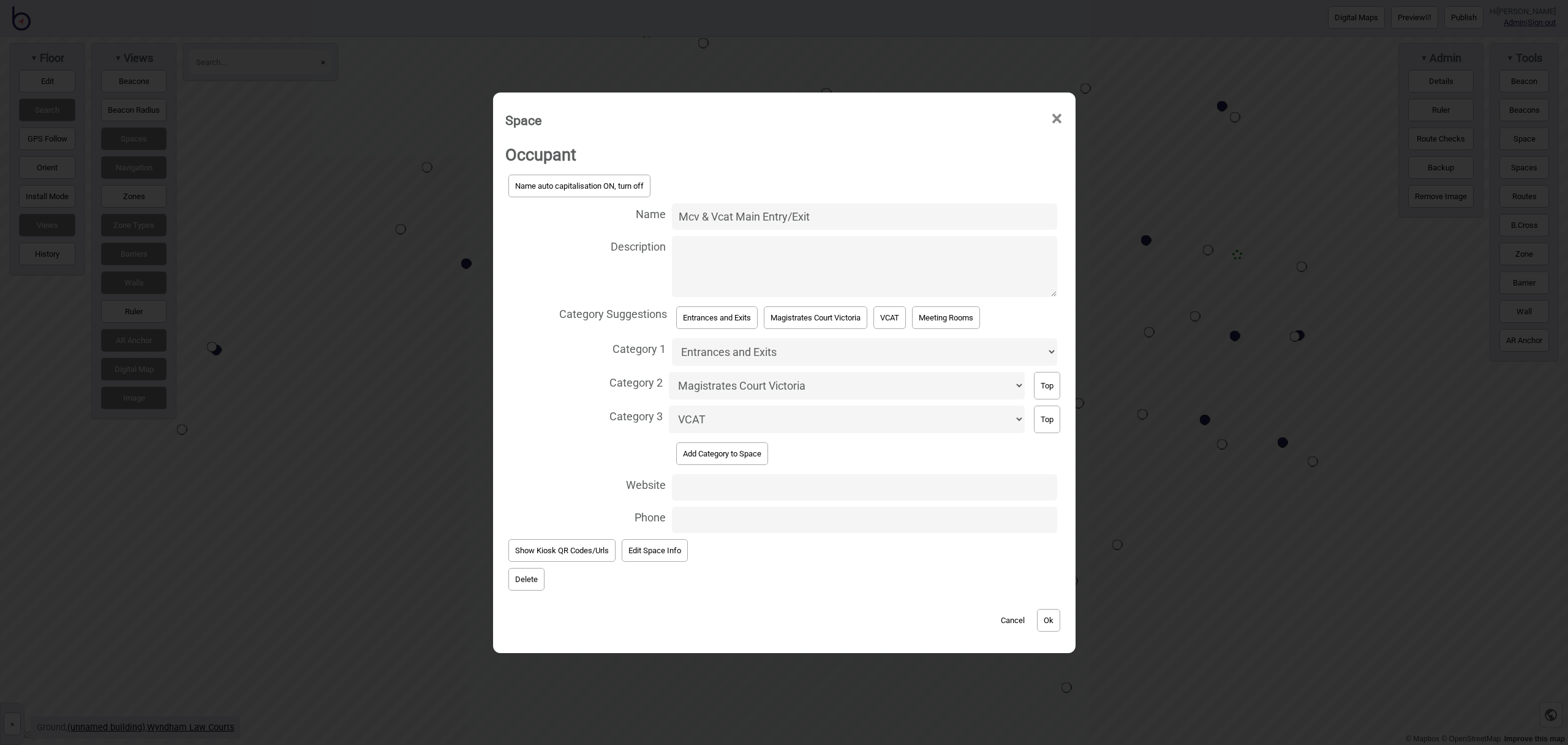
click at [624, 180] on button "Name auto capitalisation ON, turn off" at bounding box center [579, 186] width 142 height 23
drag, startPoint x: 693, startPoint y: 220, endPoint x: 708, endPoint y: 220, distance: 15.0
click at [693, 220] on input "Mcv & Vcat Main Entry/Exit" at bounding box center [863, 217] width 384 height 26
click at [735, 219] on input "MCV & Vcat Main Entry/Exit" at bounding box center [863, 217] width 384 height 26
type input "MCV & VCAT Main Entry/Exit"
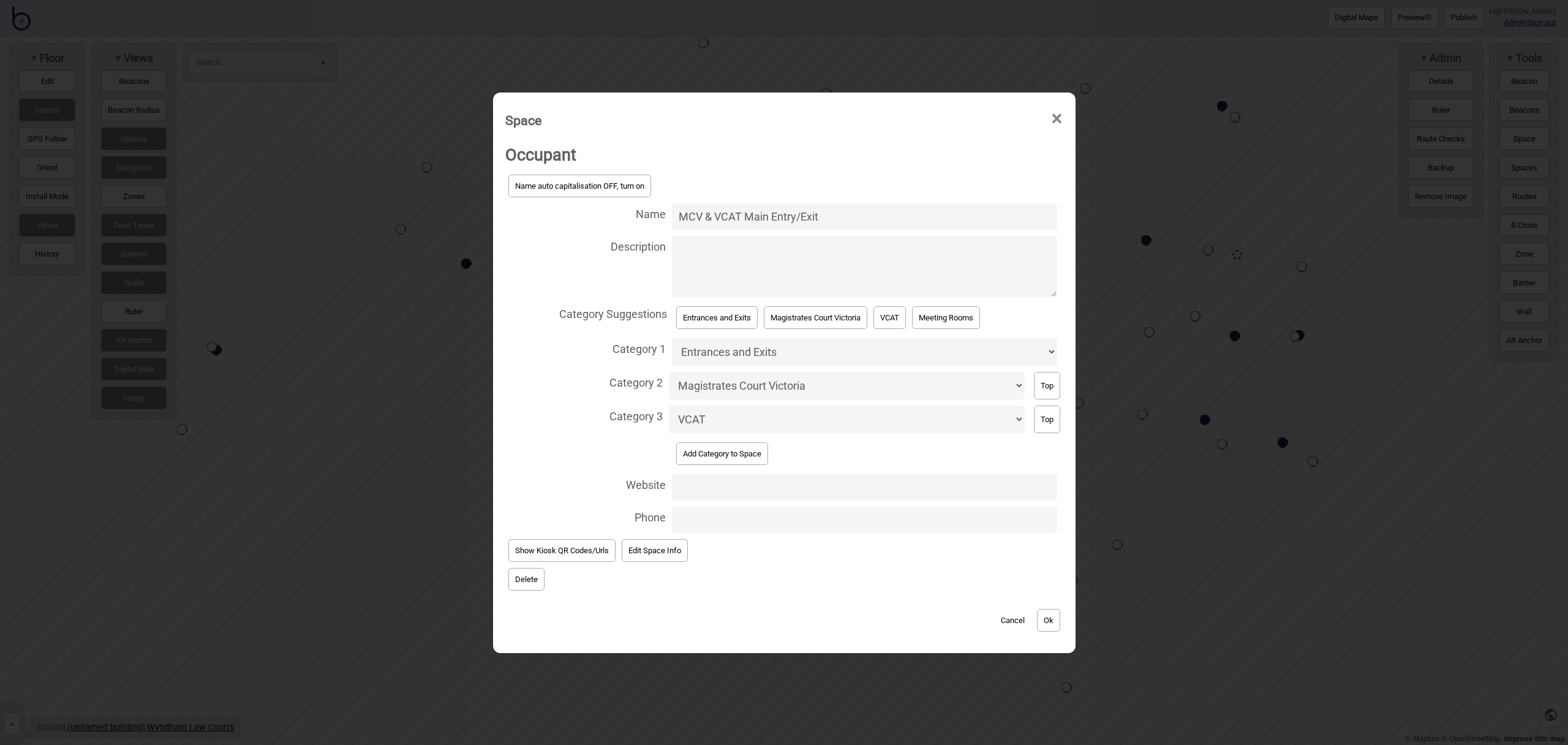
click at [1057, 619] on button "Ok" at bounding box center [1048, 620] width 23 height 23
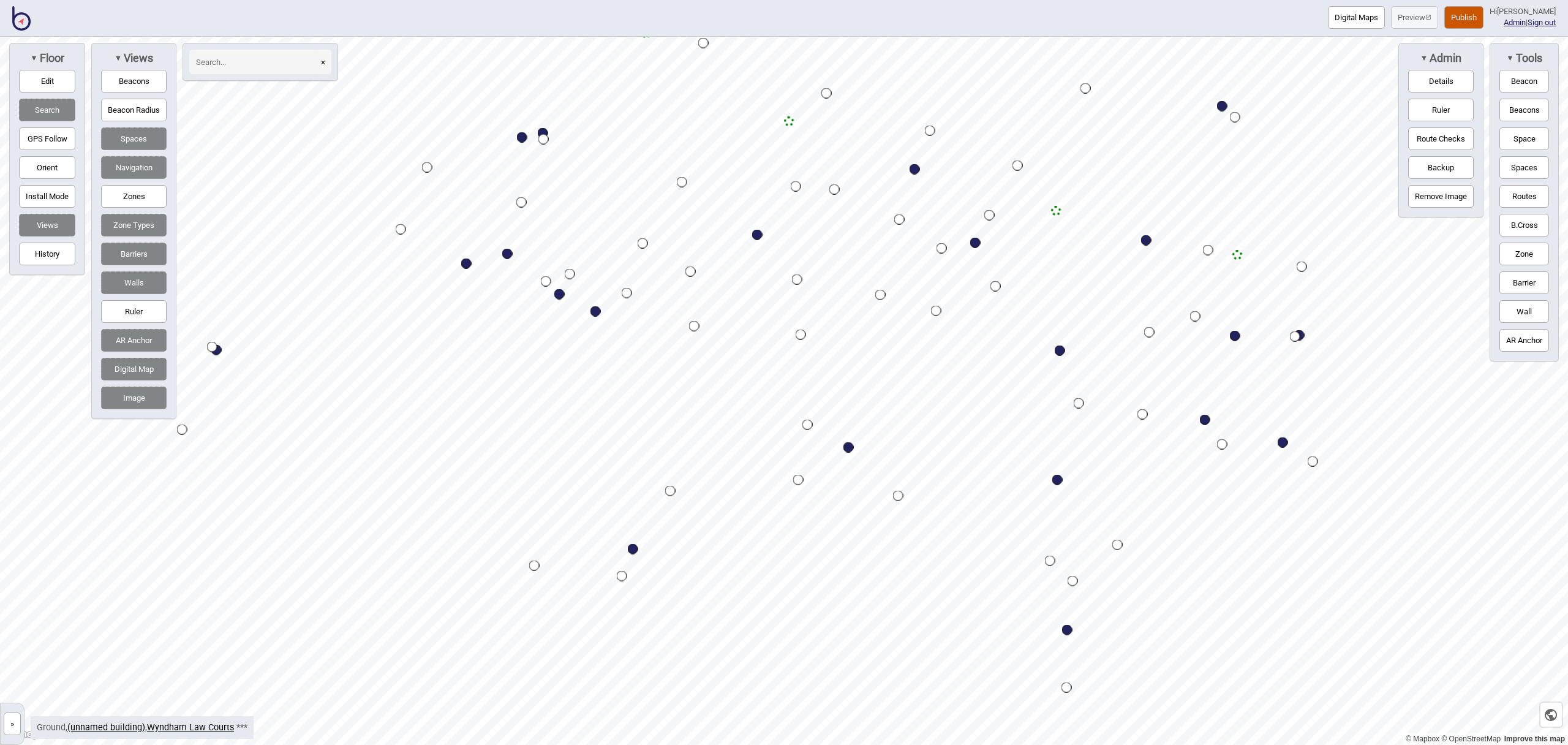
click at [1483, 18] on button "Publish" at bounding box center [1463, 17] width 39 height 23
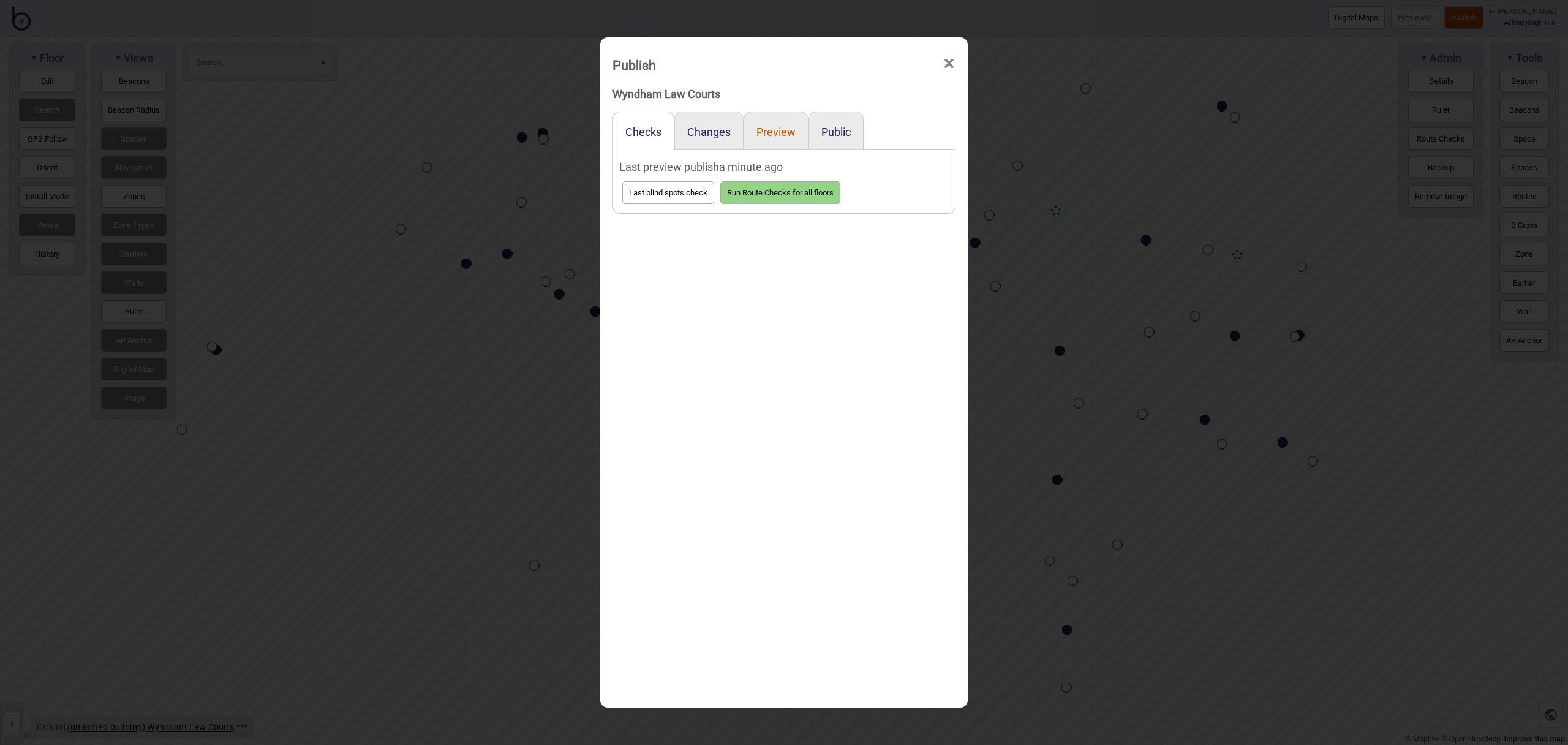
click at [770, 134] on button "Preview" at bounding box center [775, 131] width 39 height 13
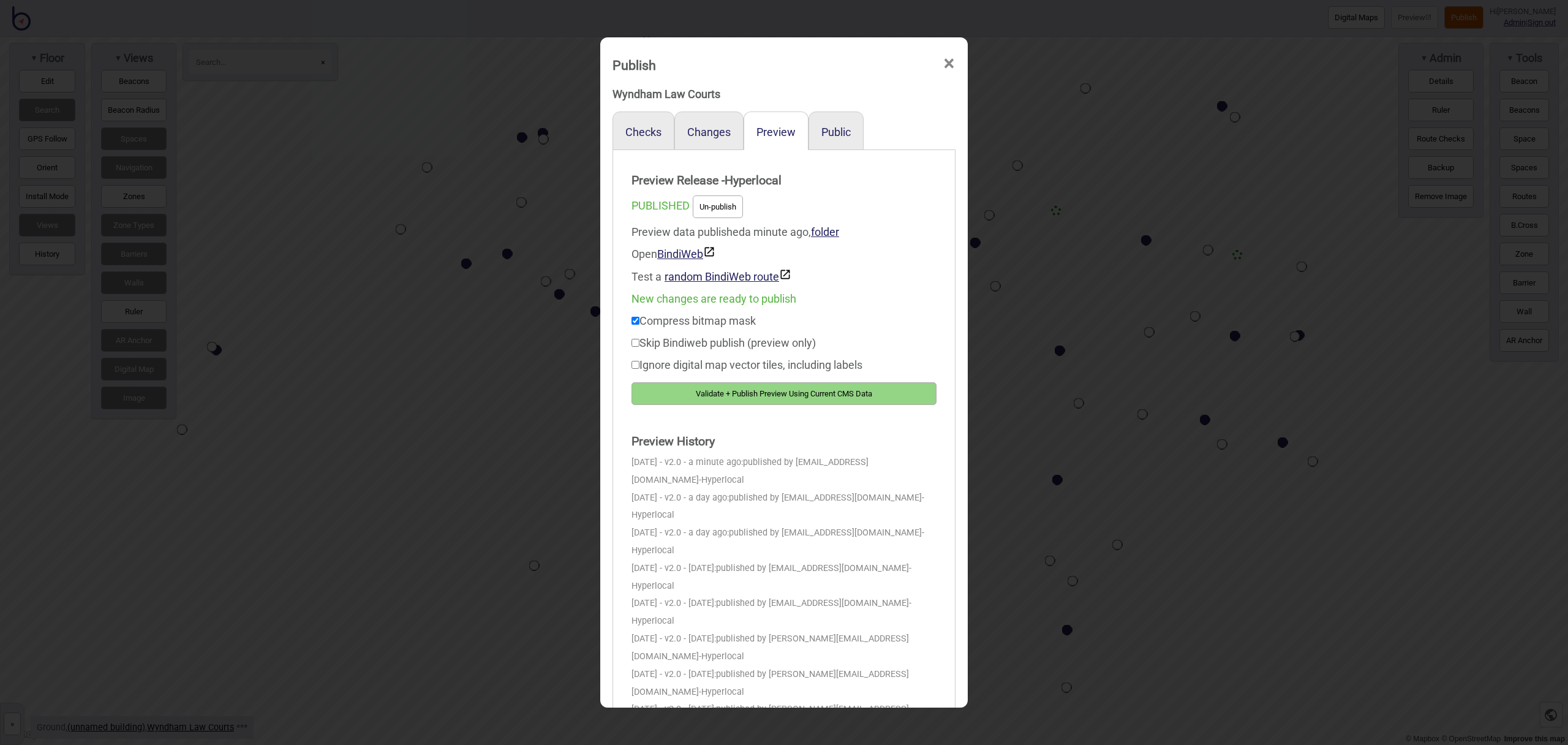
click at [804, 379] on div "Compress bitmap mask Skip Bindiweb publish (preview only) Ignore digital map ve…" at bounding box center [784, 357] width 305 height 95
click at [806, 388] on button "Validate + Publish Preview Using Current CMS Data" at bounding box center [784, 393] width 305 height 23
